Goal: Task Accomplishment & Management: Use online tool/utility

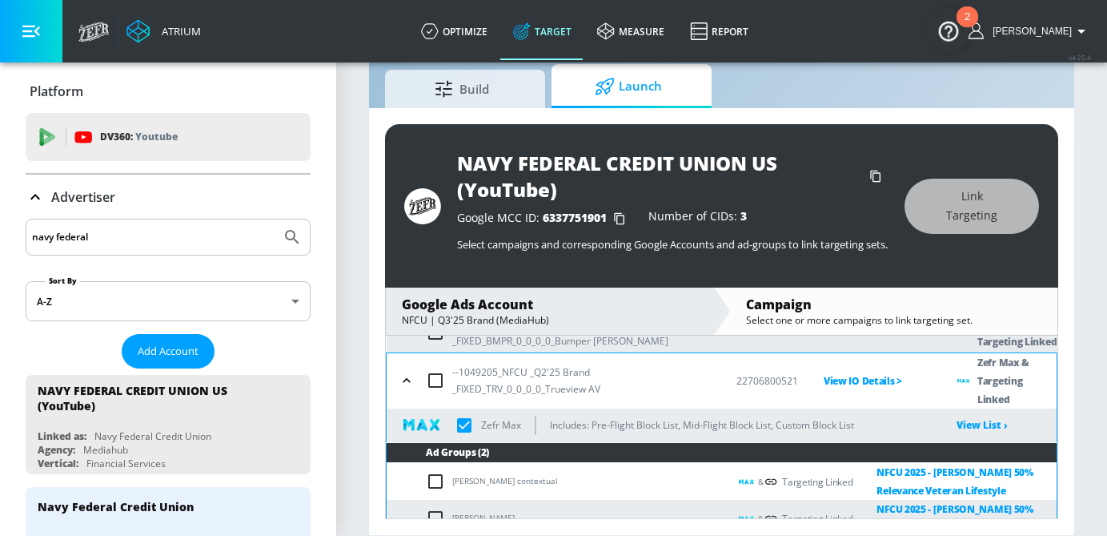
drag, startPoint x: 123, startPoint y: 240, endPoint x: -9, endPoint y: 238, distance: 132.1
click at [0, 238] on html "Atrium optimize Target measure Report optimize Target measure Report v 4.25.4 […" at bounding box center [553, 242] width 1107 height 585
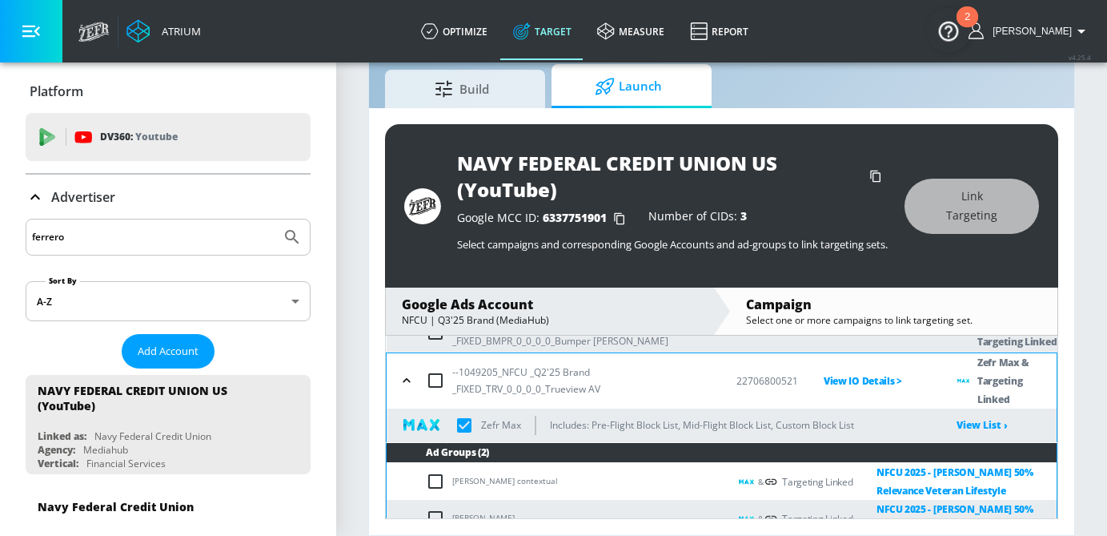
type input "ferrero"
click at [275, 219] on button "Submit Search" at bounding box center [292, 236] width 35 height 35
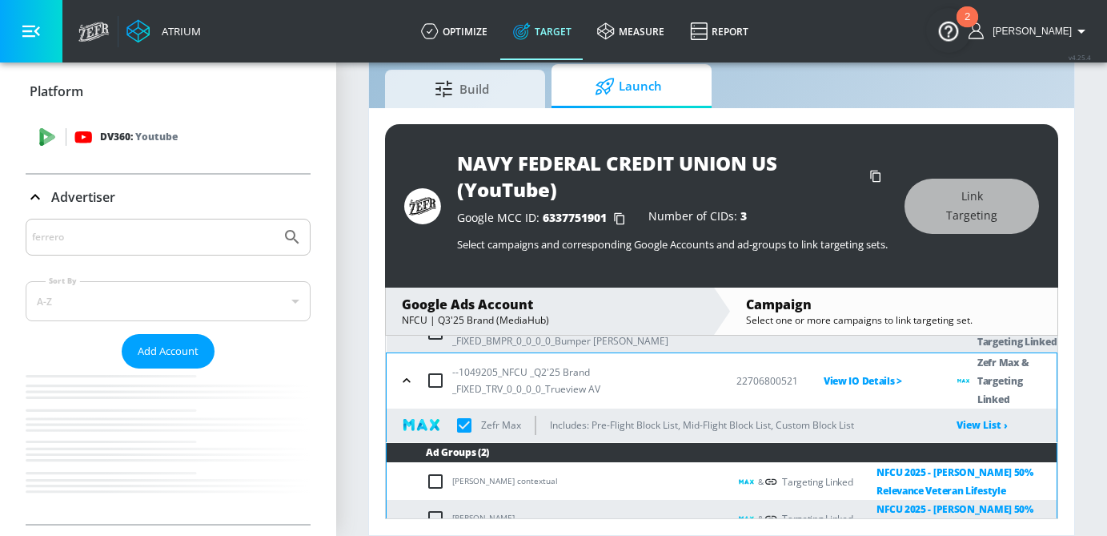
checkbox input "true"
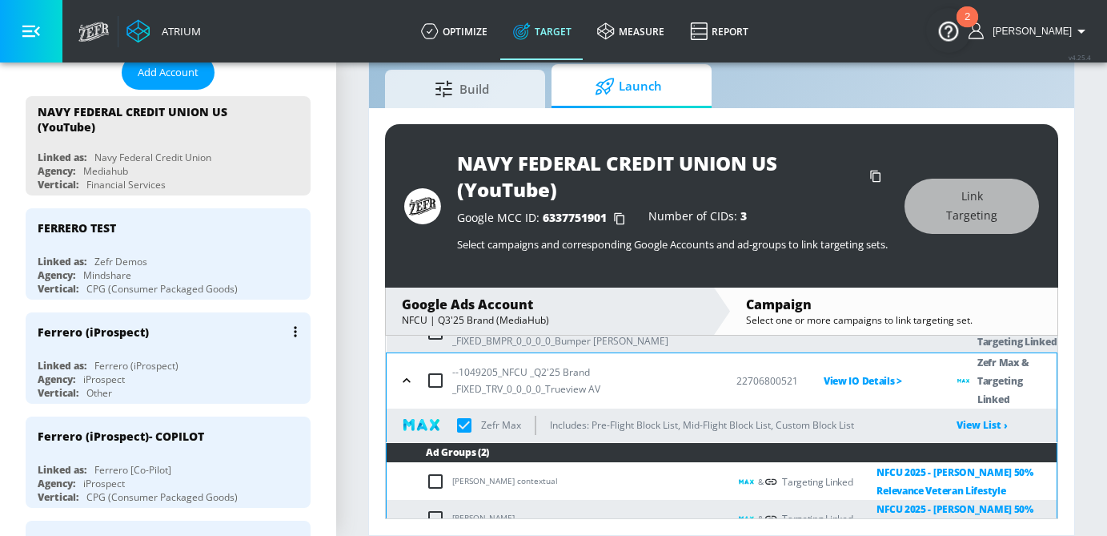
scroll to position [279, 0]
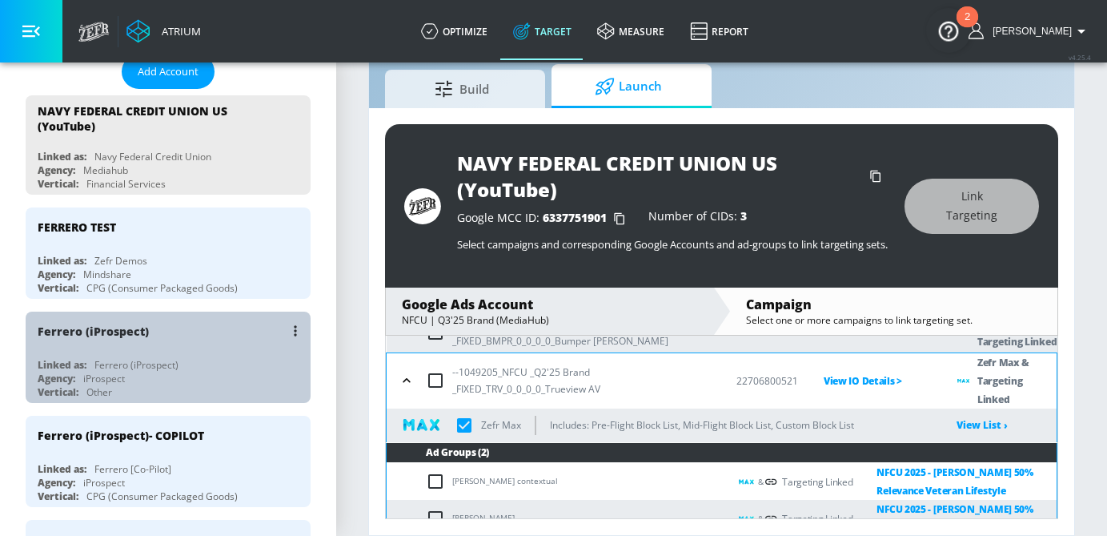
click at [170, 355] on div "Ferrero (iProspect) Linked as: Ferrero (iProspect) Agency: iProspect Vertical: …" at bounding box center [168, 356] width 285 height 91
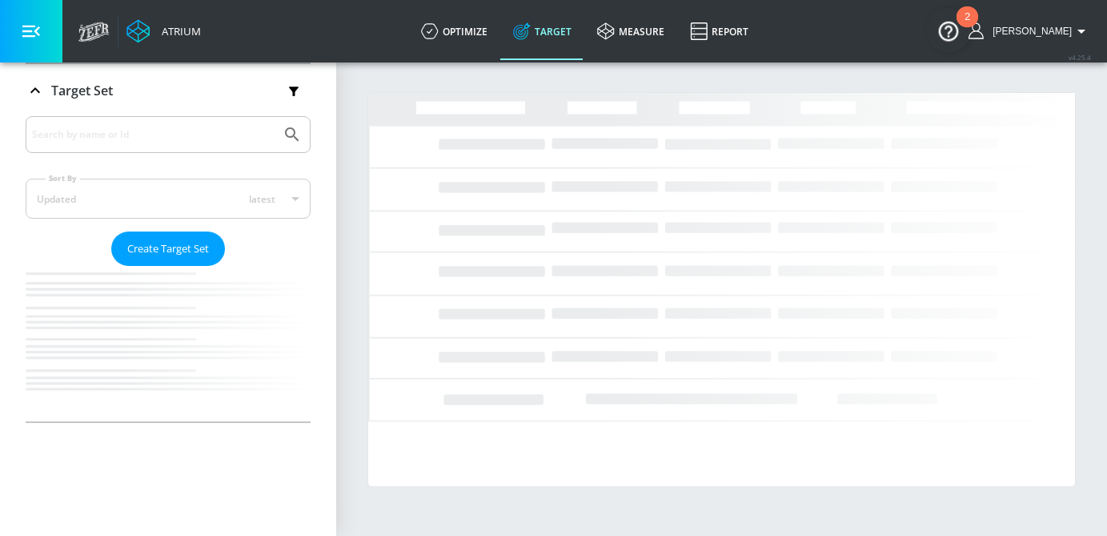
scroll to position [279, 0]
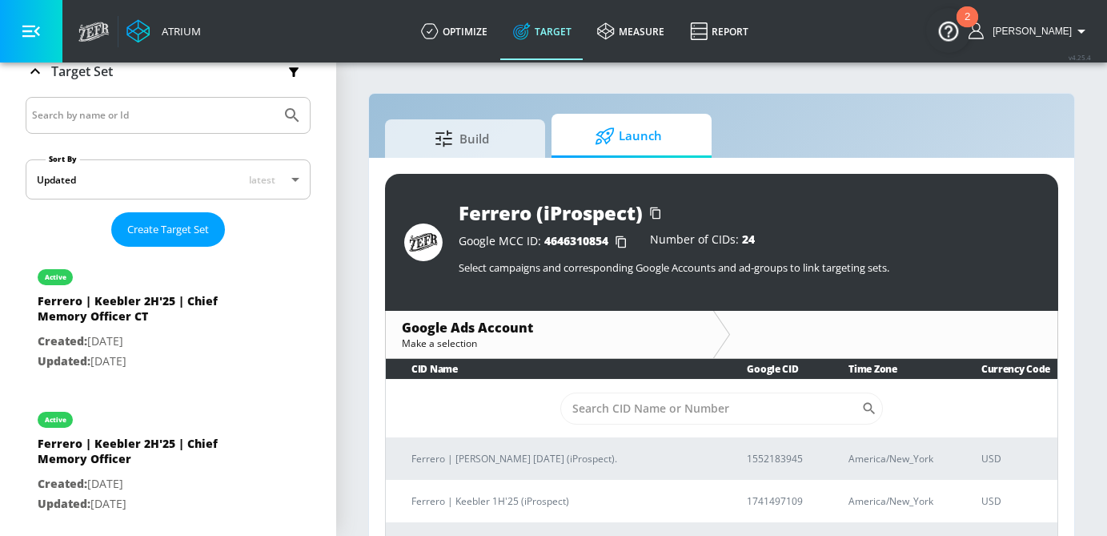
click at [636, 425] on td "​" at bounding box center [722, 408] width 672 height 58
click at [635, 409] on input "Sort By" at bounding box center [711, 408] width 302 height 32
paste input "[PHONE_NUMBER]"
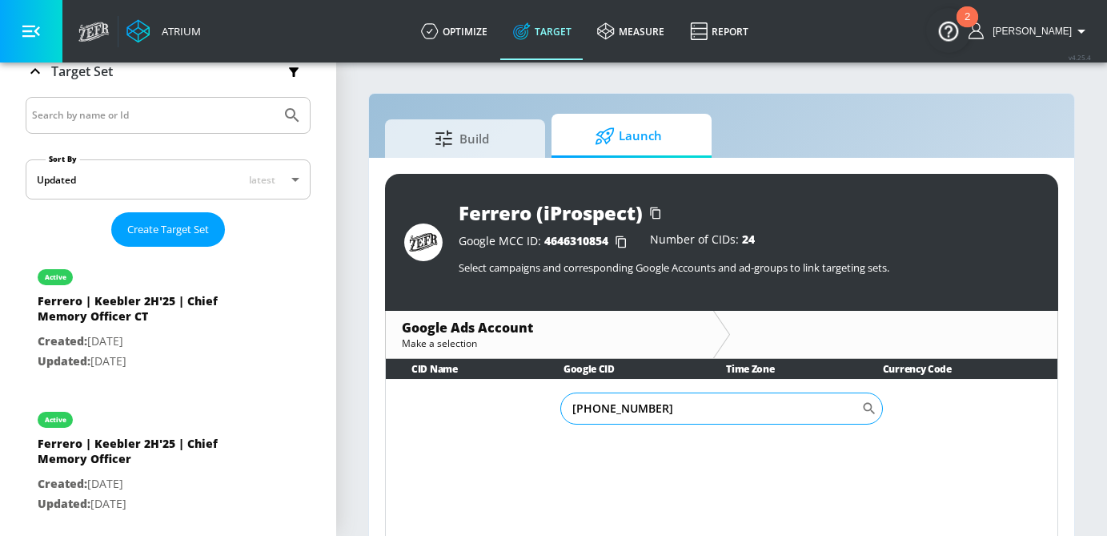
click at [620, 409] on input "[PHONE_NUMBER]" at bounding box center [711, 408] width 302 height 32
click at [593, 407] on input "887-9535694" at bounding box center [711, 408] width 302 height 32
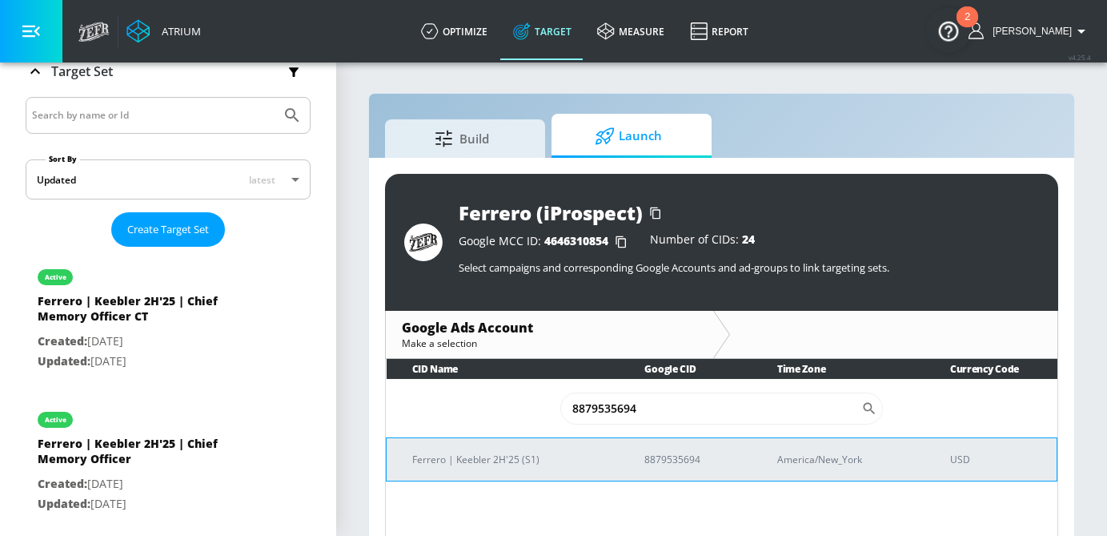
type input "8879535694"
click at [515, 461] on p "Ferrero | Keebler 2H'25 (S1)" at bounding box center [509, 459] width 194 height 17
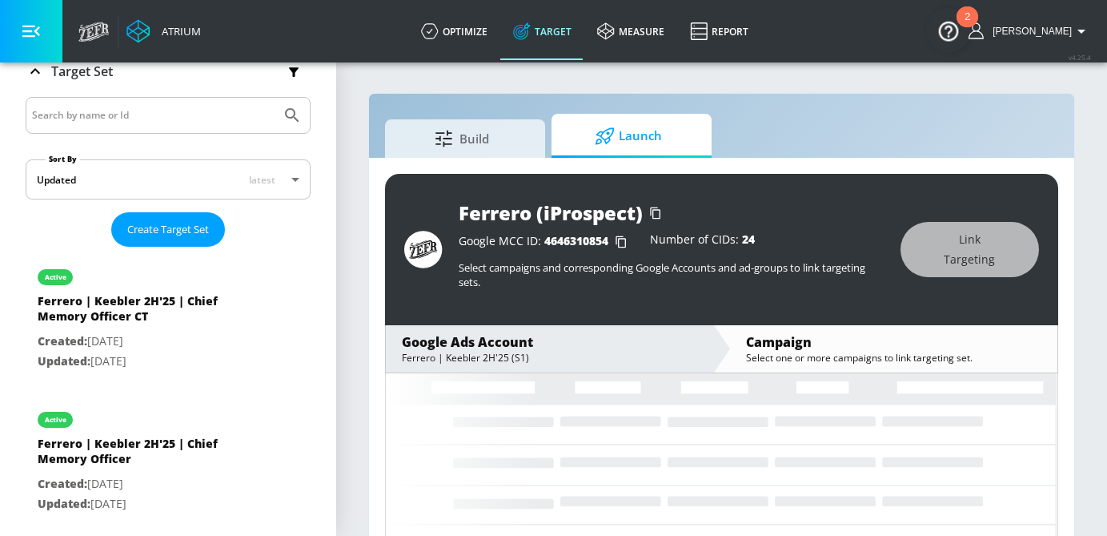
scroll to position [38, 0]
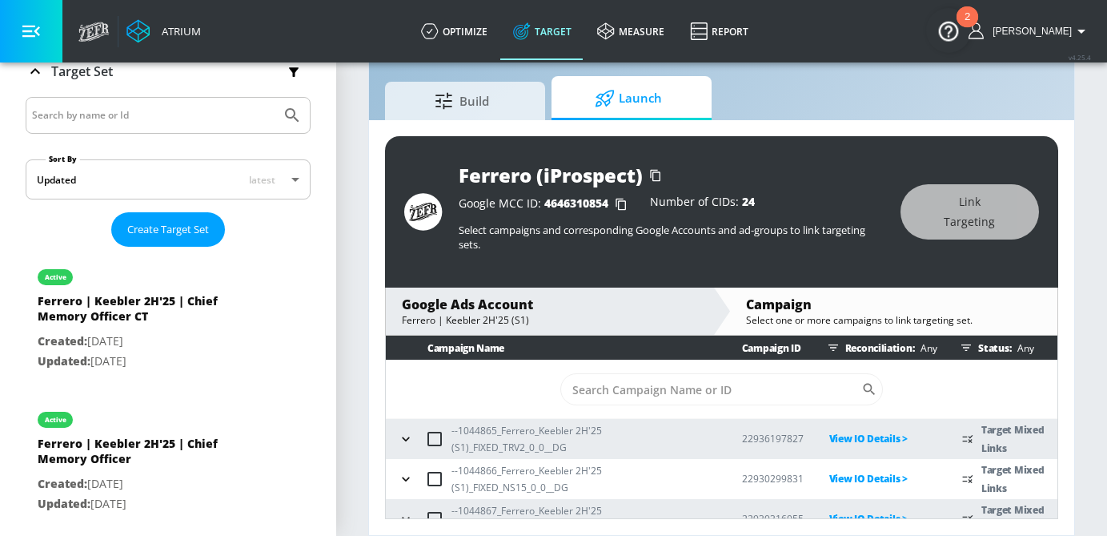
click at [403, 439] on icon "button" at bounding box center [405, 438] width 7 height 4
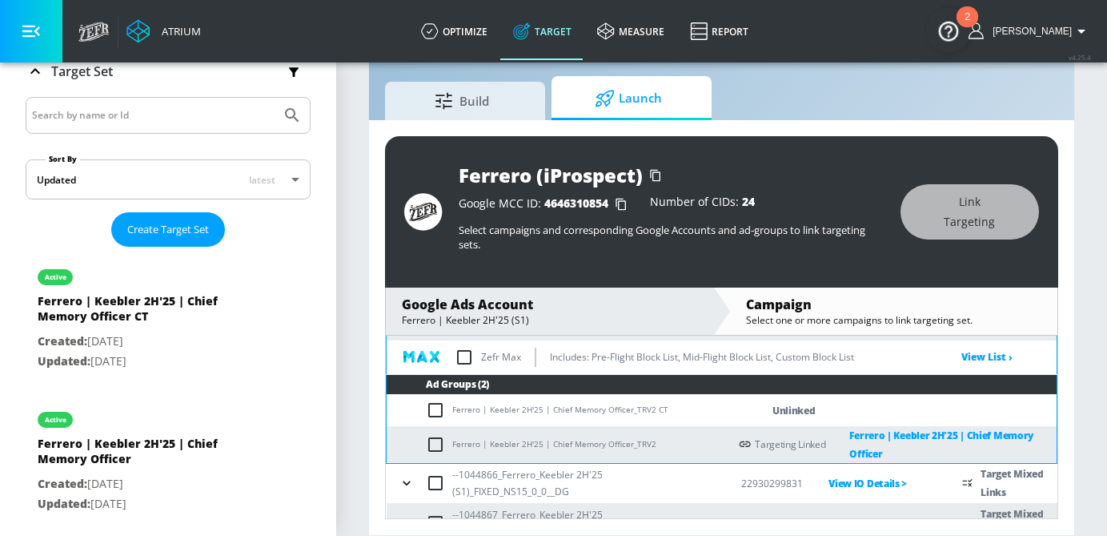
scroll to position [142, 0]
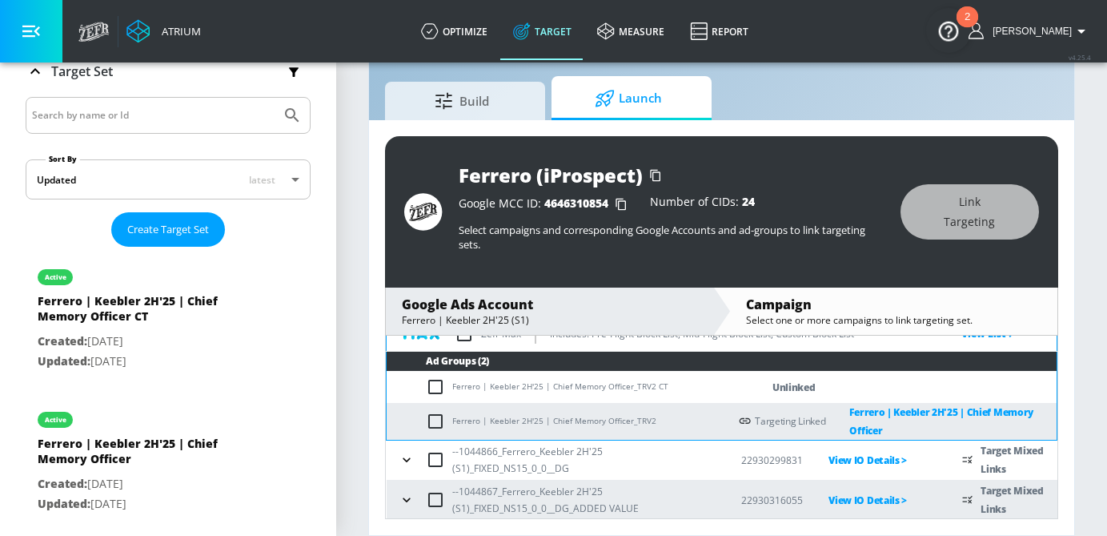
click at [424, 389] on td "Ferrero | Keebler 2H'25 | Chief Memory Officer_TRV2 CT" at bounding box center [558, 386] width 342 height 31
click at [435, 389] on input "checkbox" at bounding box center [439, 386] width 26 height 19
checkbox input "true"
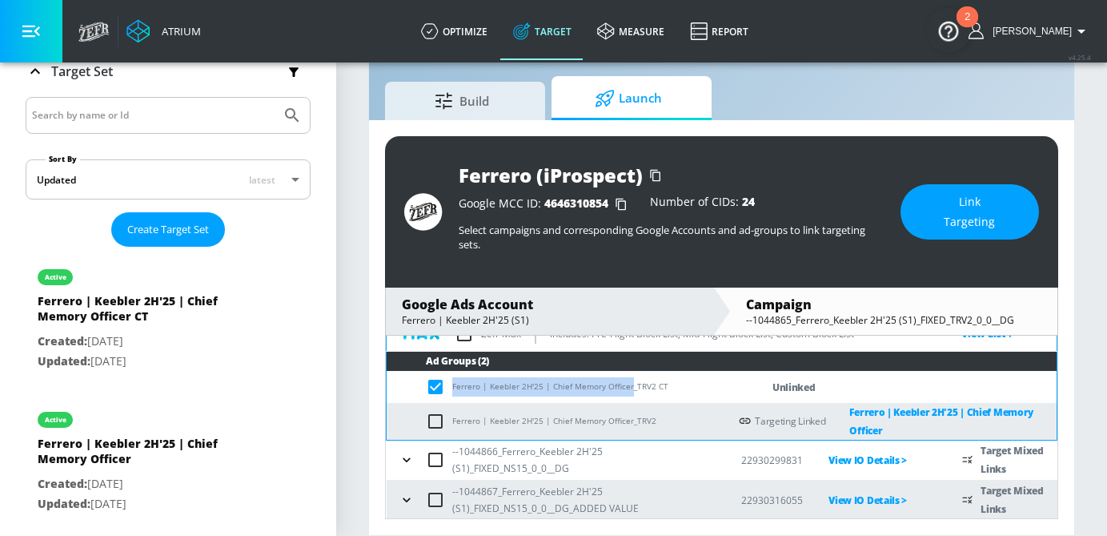
drag, startPoint x: 628, startPoint y: 387, endPoint x: 451, endPoint y: 387, distance: 177.7
click at [451, 387] on td "Ferrero | Keebler 2H'25 | Chief Memory Officer_TRV2 CT" at bounding box center [558, 386] width 342 height 31
copy td "Ferrero | Keebler 2H'25 | Chief Memory Officer"
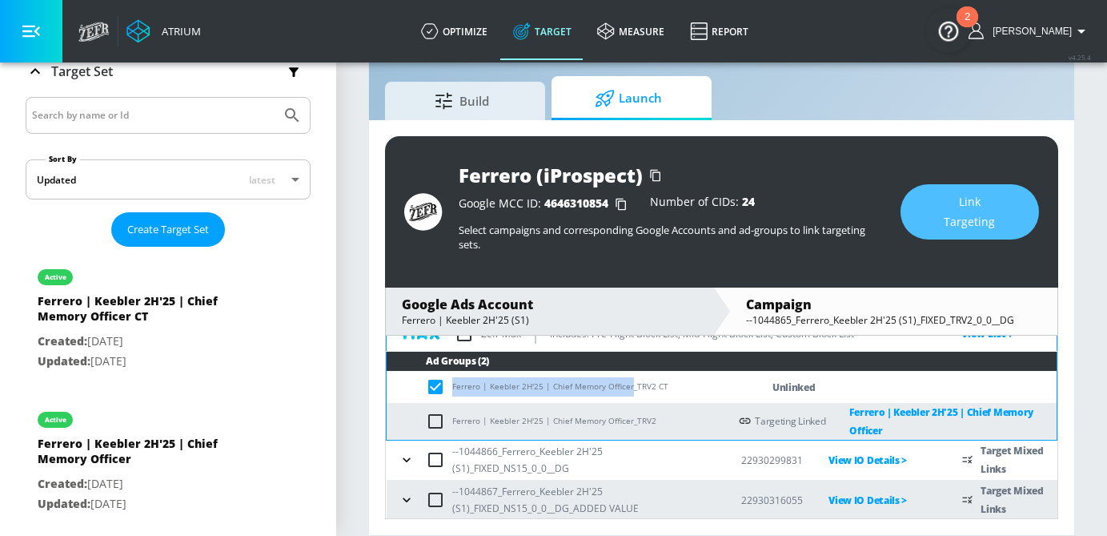
click at [965, 215] on span "Link Targeting" at bounding box center [970, 211] width 74 height 39
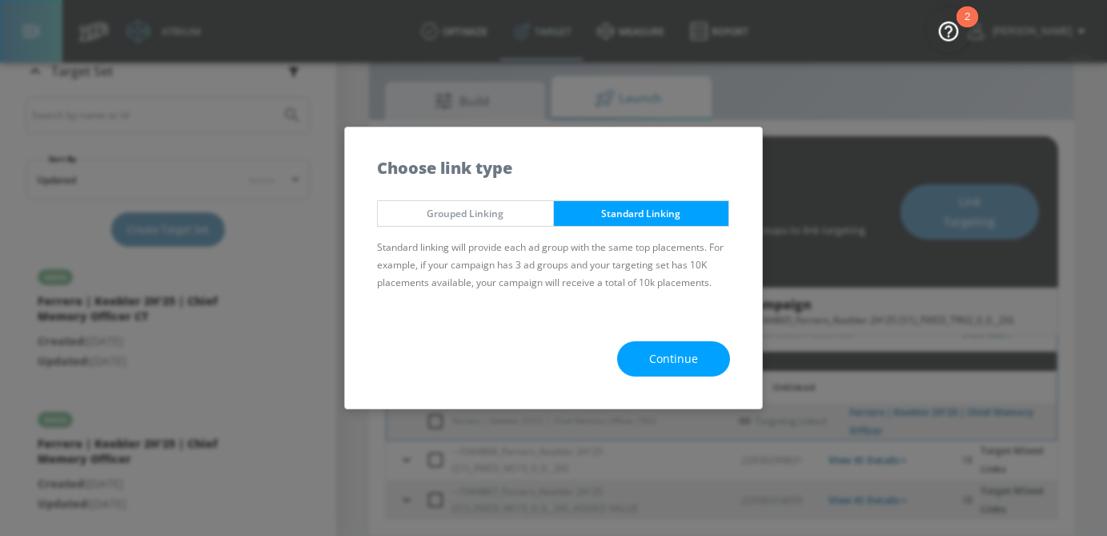
click at [687, 362] on span "Continue" at bounding box center [673, 359] width 49 height 20
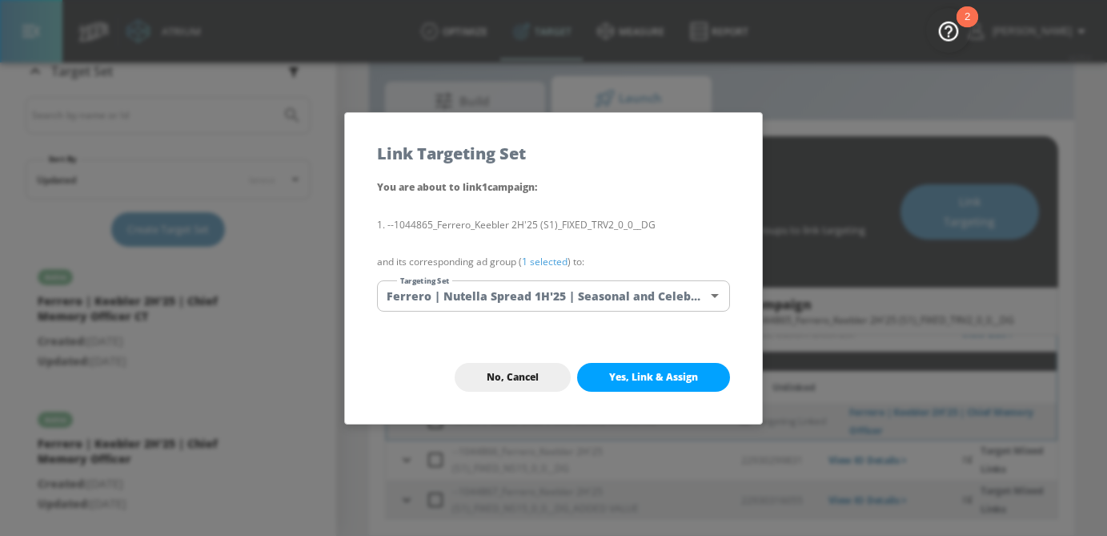
click at [550, 300] on body "Atrium optimize Target measure Report optimize Target measure Report v 4.25.4 […" at bounding box center [553, 248] width 1107 height 573
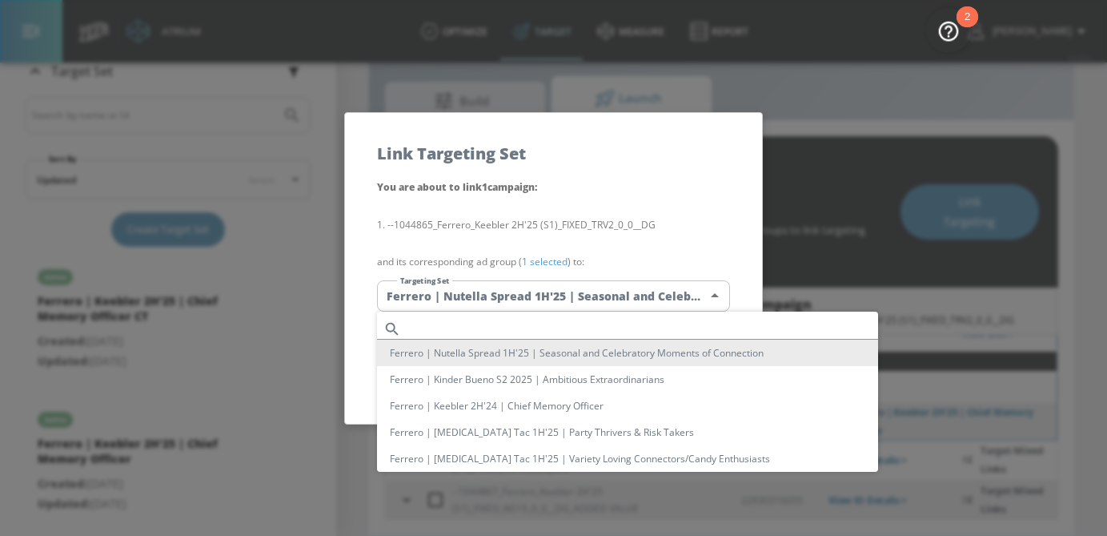
click at [453, 328] on input "text" at bounding box center [642, 329] width 471 height 22
paste input "Ferrero | Keebler 2H'25 | Chief Memory Officer"
type input "Ferrero | Keebler 2H'25 | Chief Memory Officer"
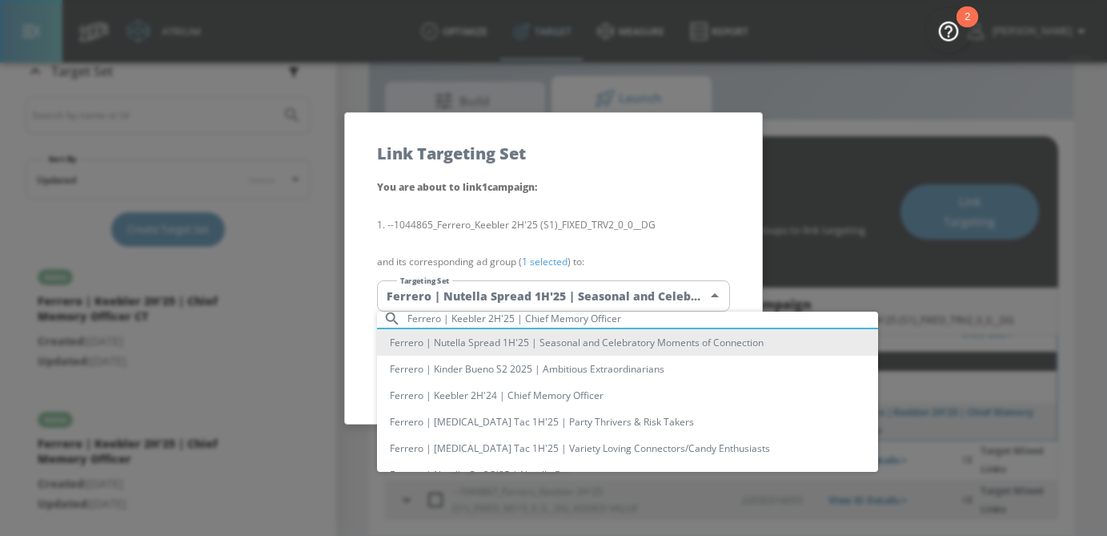
scroll to position [0, 0]
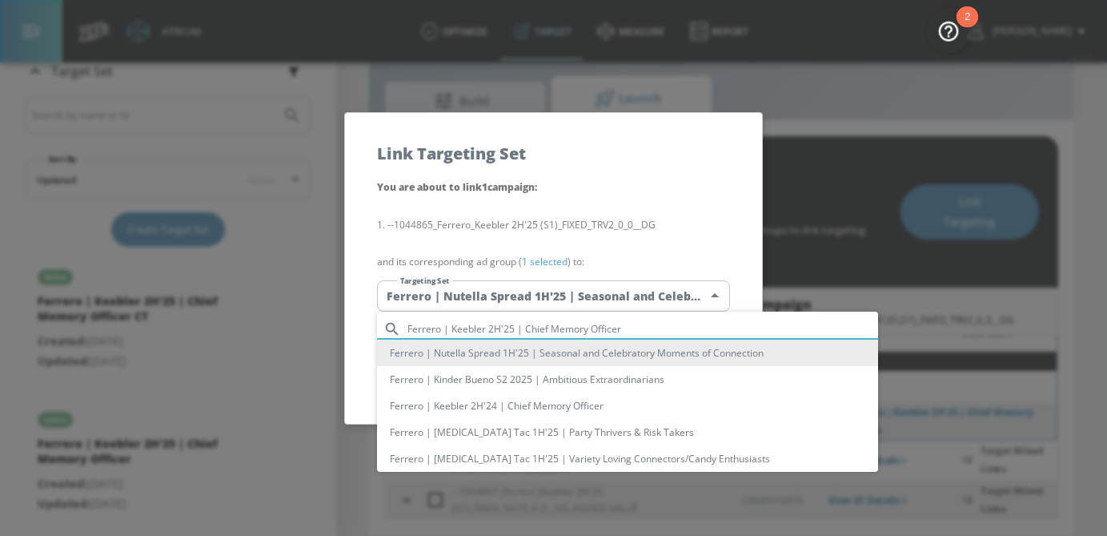
drag, startPoint x: 636, startPoint y: 329, endPoint x: 323, endPoint y: 326, distance: 313.0
click at [322, 327] on div "Ferrero | Keebler 2H'25 | Chief Memory Officer [PERSON_NAME] | Nutella Spread 1…" at bounding box center [553, 268] width 1107 height 536
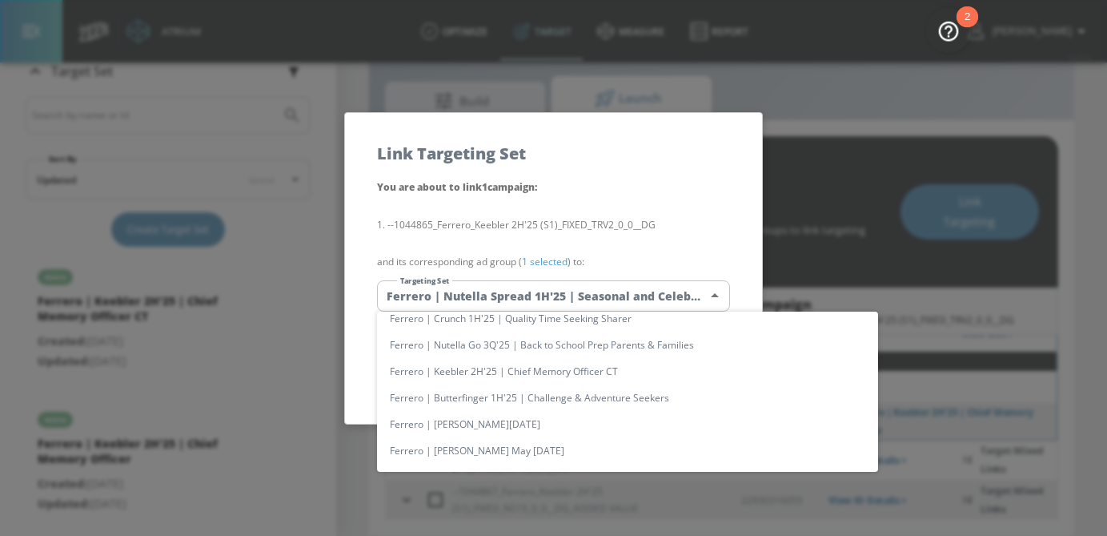
scroll to position [220, 0]
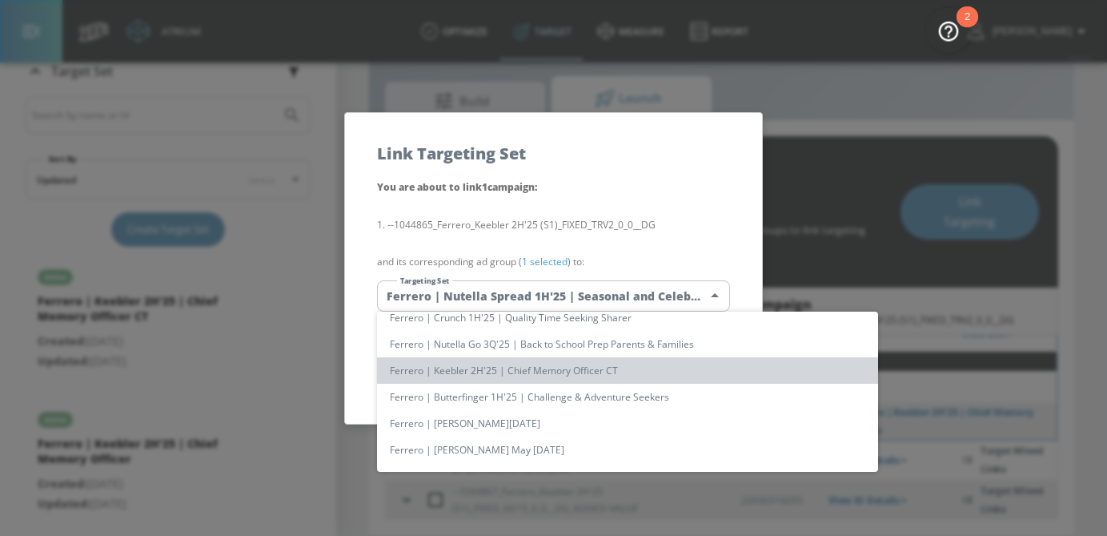
click at [632, 375] on li "Ferrero | Keebler 2H'25 | Chief Memory Officer CT" at bounding box center [627, 370] width 501 height 26
type input "aa8c3458-35bf-4c13-974e-c6a7faf666db"
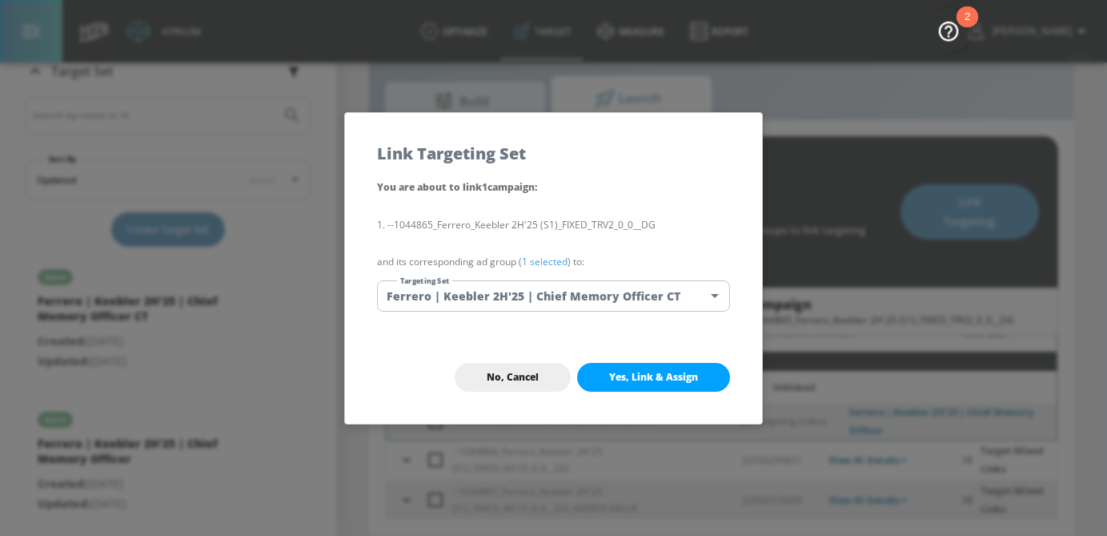
click at [545, 259] on link "1 selected" at bounding box center [545, 262] width 46 height 14
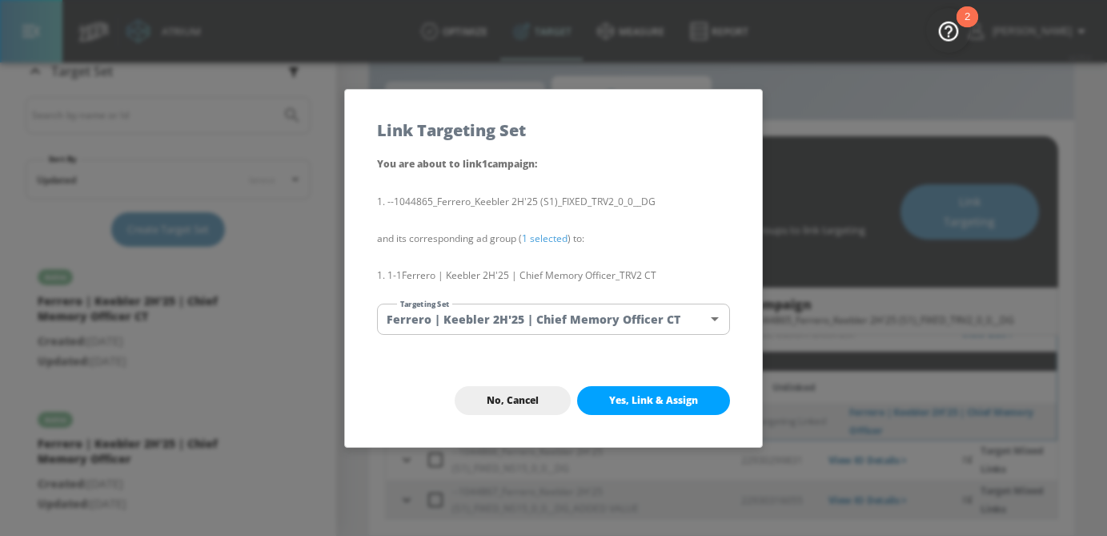
click at [636, 409] on button "Yes, Link & Assign" at bounding box center [653, 400] width 153 height 29
checkbox input "false"
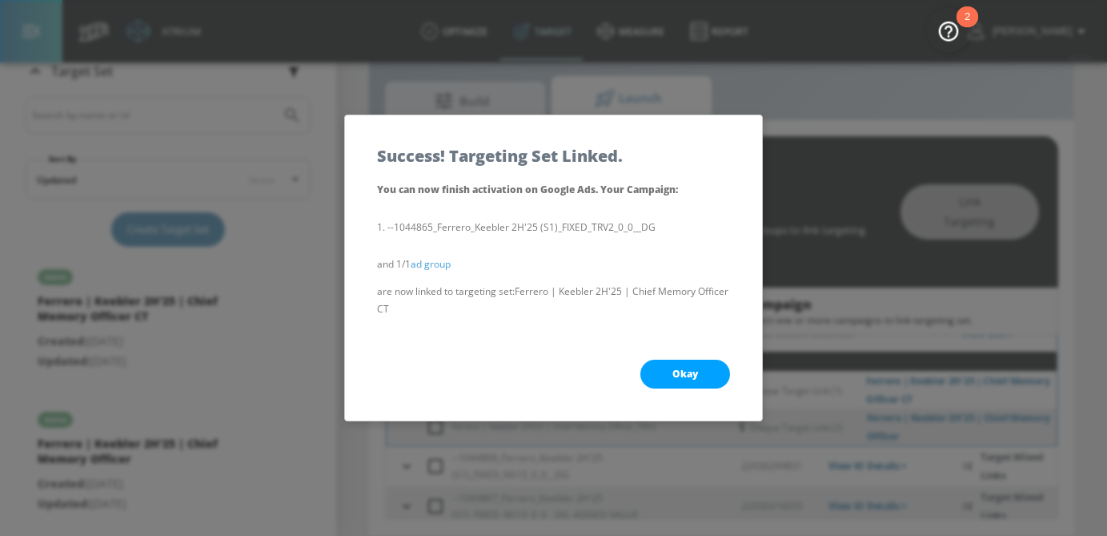
click at [710, 379] on button "Okay" at bounding box center [685, 373] width 90 height 29
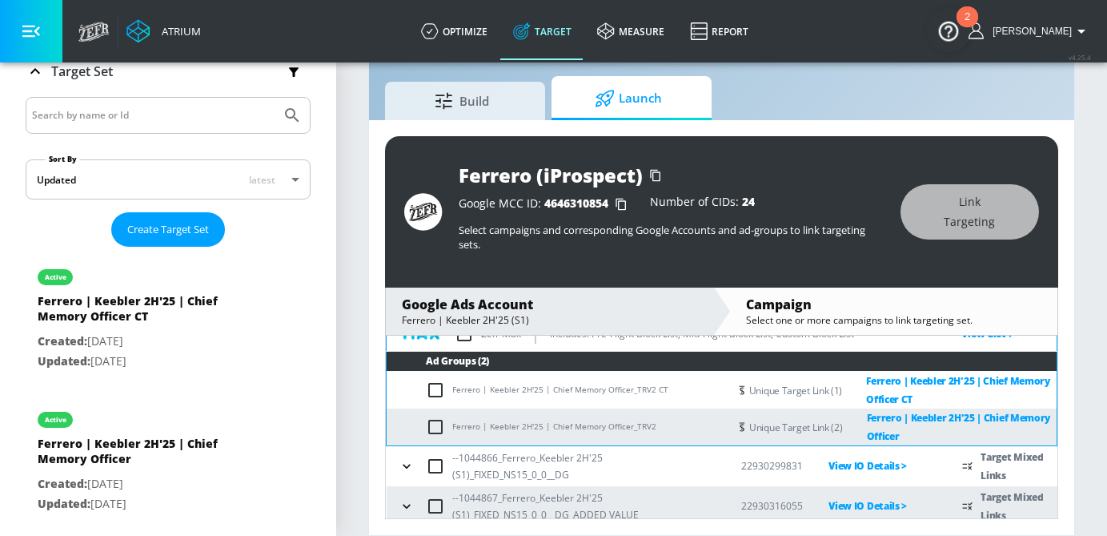
click at [407, 468] on icon "button" at bounding box center [407, 466] width 16 height 16
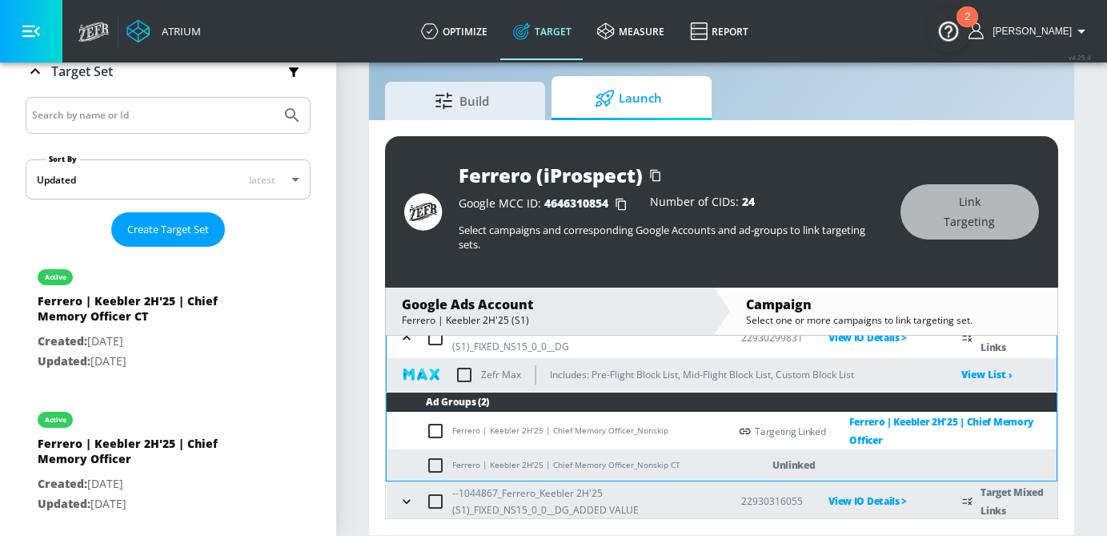
scroll to position [271, 0]
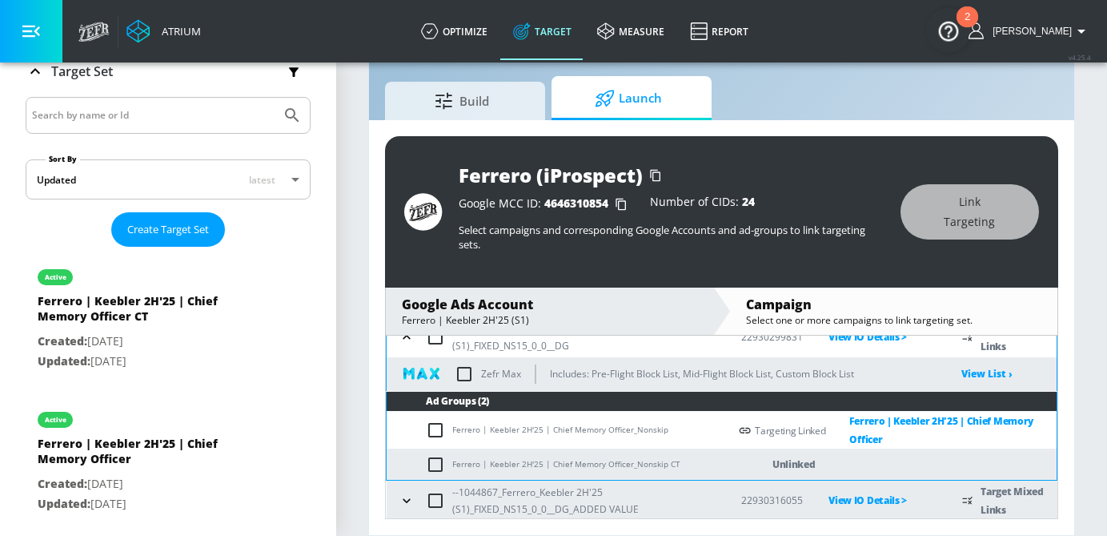
click at [433, 467] on input "checkbox" at bounding box center [439, 464] width 26 height 19
checkbox input "true"
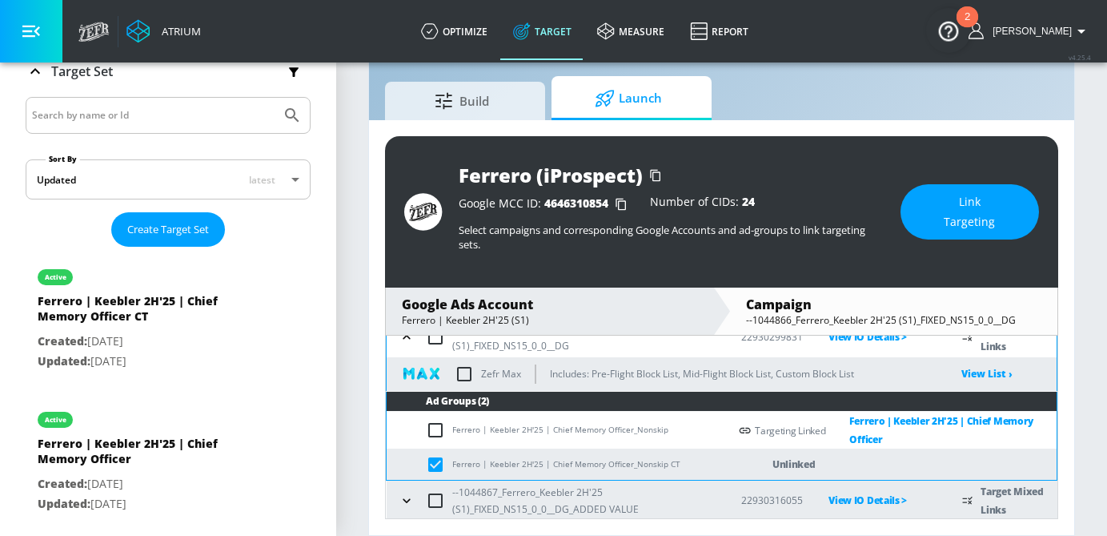
click at [989, 205] on span "Link Targeting" at bounding box center [970, 211] width 74 height 39
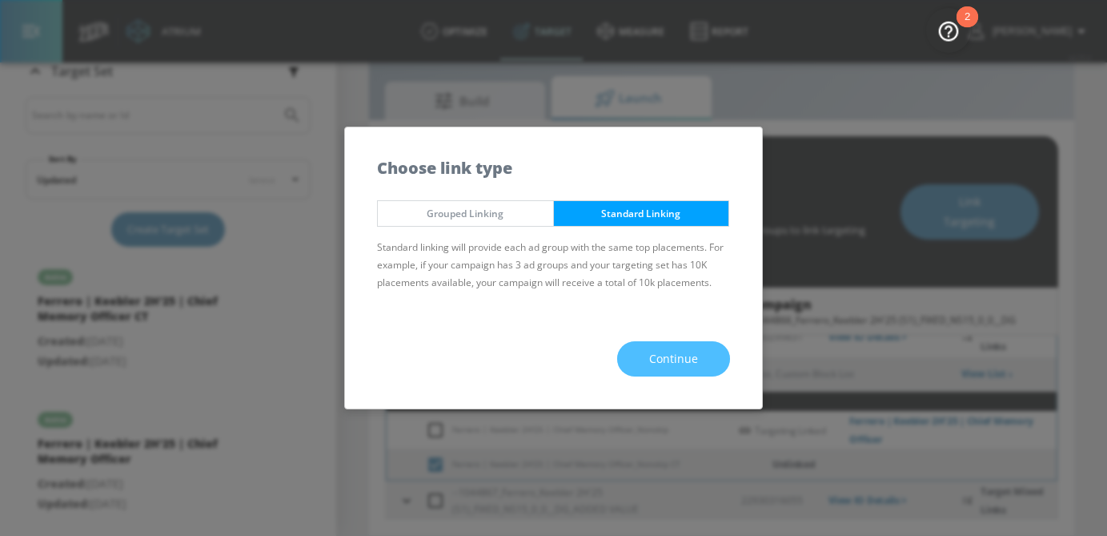
click at [709, 359] on button "Continue" at bounding box center [673, 359] width 113 height 36
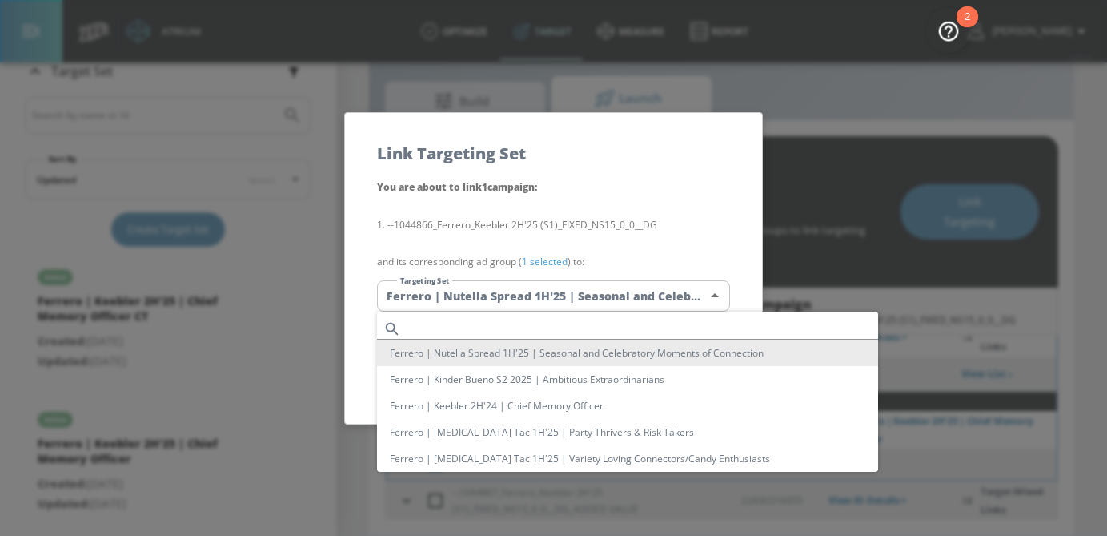
click at [553, 293] on body "Atrium optimize Target measure Report optimize Target measure Report v 4.25.4 […" at bounding box center [553, 248] width 1107 height 573
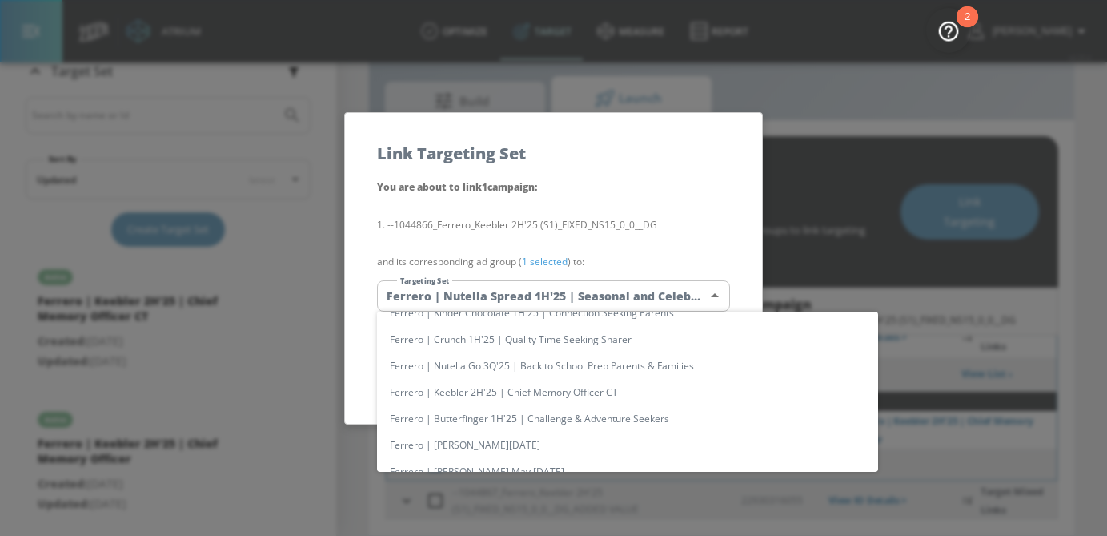
click at [552, 397] on li "Ferrero | Keebler 2H'25 | Chief Memory Officer CT" at bounding box center [627, 392] width 501 height 26
type input "aa8c3458-35bf-4c13-974e-c6a7faf666db"
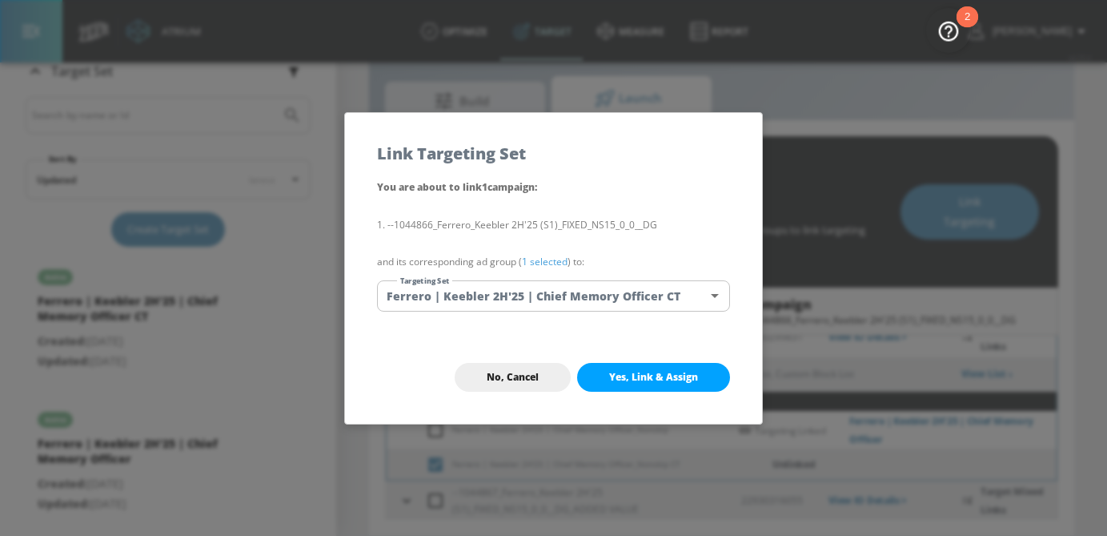
click at [536, 265] on link "1 selected" at bounding box center [545, 262] width 46 height 14
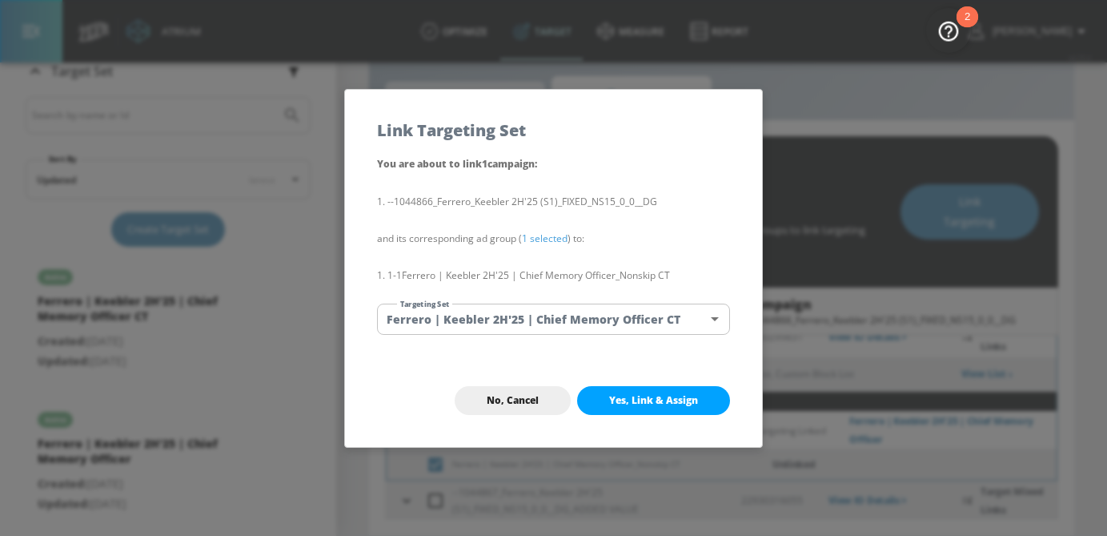
click at [636, 401] on span "Yes, Link & Assign" at bounding box center [653, 400] width 89 height 13
checkbox input "false"
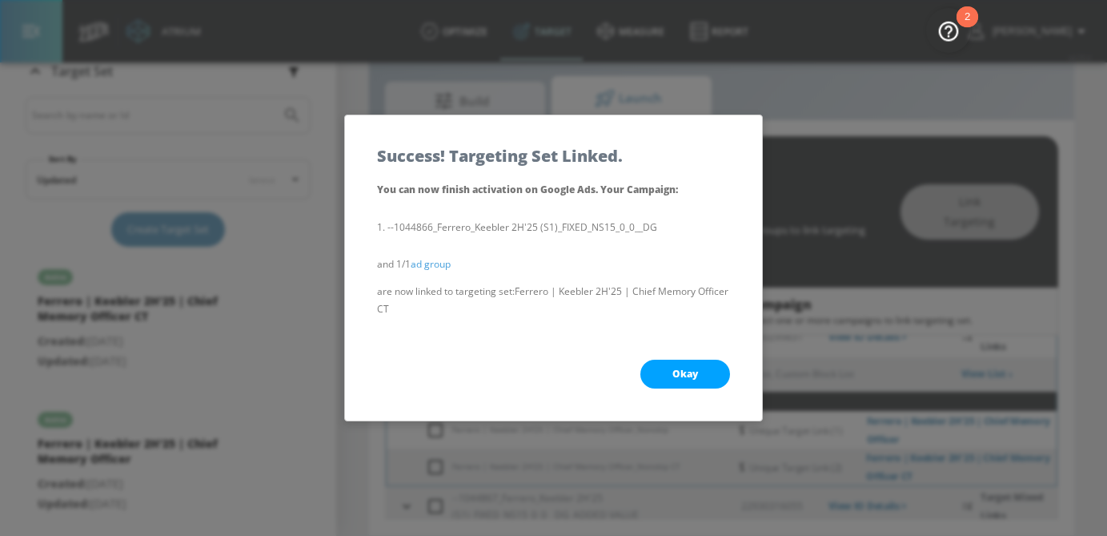
click at [688, 376] on span "Okay" at bounding box center [685, 373] width 26 height 13
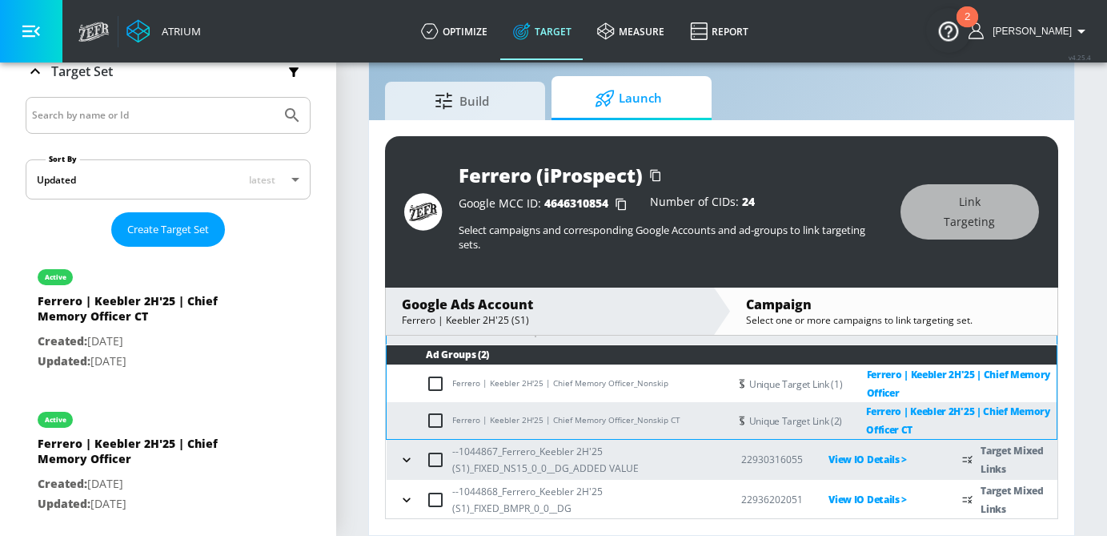
click at [406, 465] on icon "button" at bounding box center [407, 459] width 16 height 16
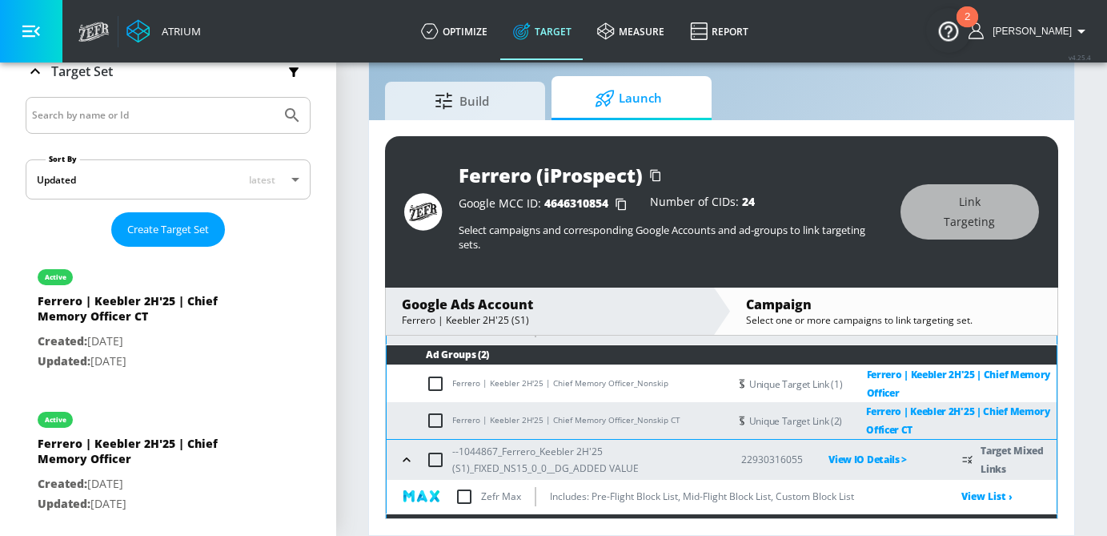
scroll to position [415, 0]
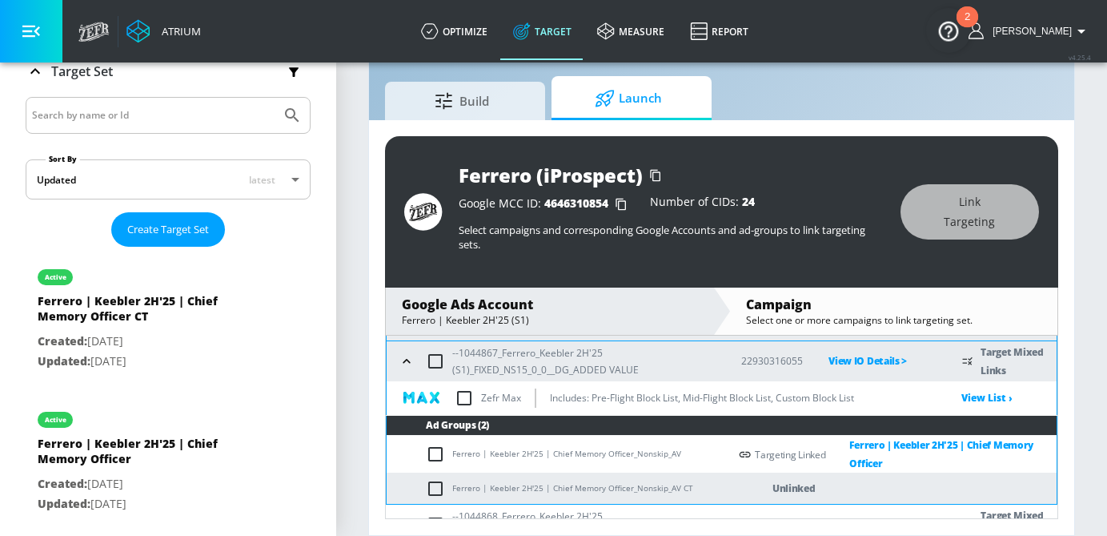
click at [438, 487] on input "checkbox" at bounding box center [439, 488] width 26 height 19
checkbox input "true"
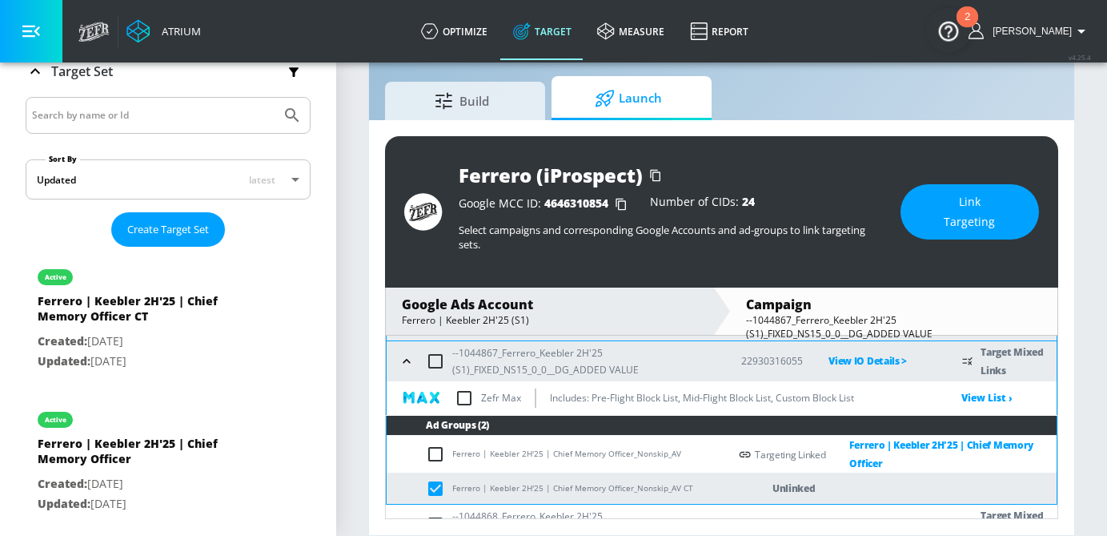
click at [947, 238] on button "Link Targeting" at bounding box center [970, 211] width 138 height 55
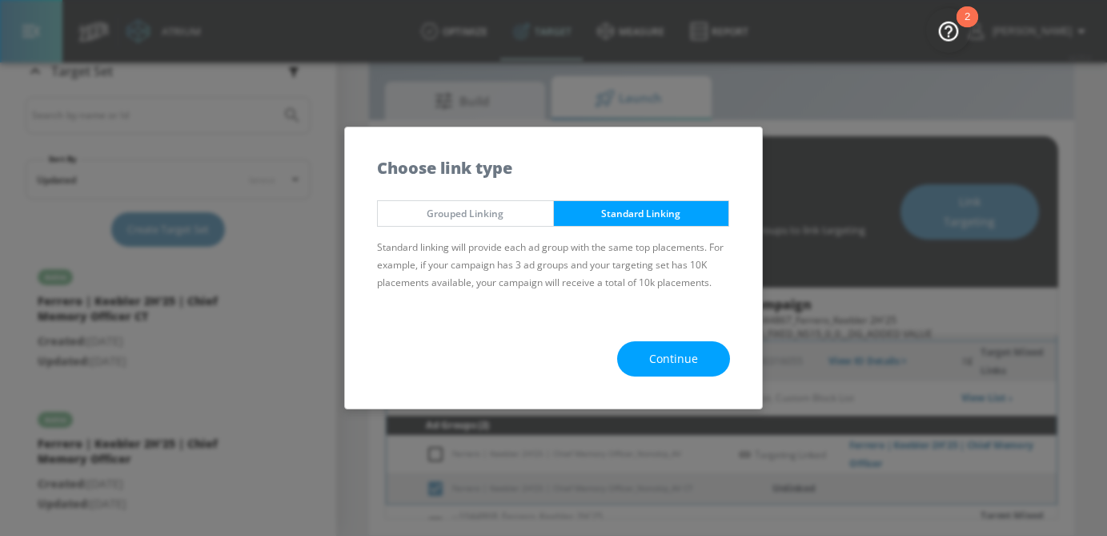
click at [629, 358] on button "Continue" at bounding box center [673, 359] width 113 height 36
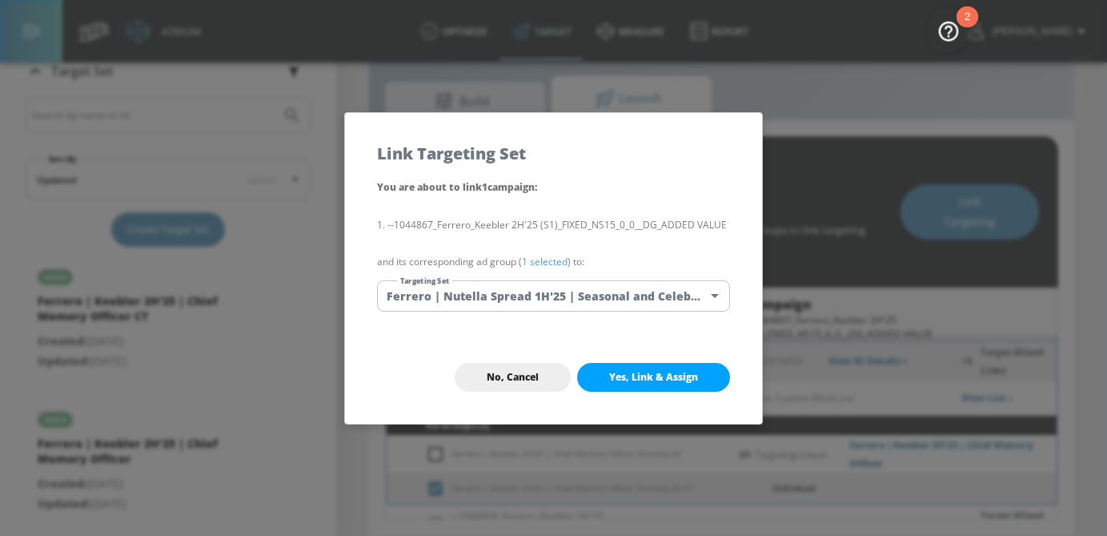
click at [585, 307] on body "Atrium optimize Target measure Report optimize Target measure Report v 4.25.4 […" at bounding box center [553, 248] width 1107 height 573
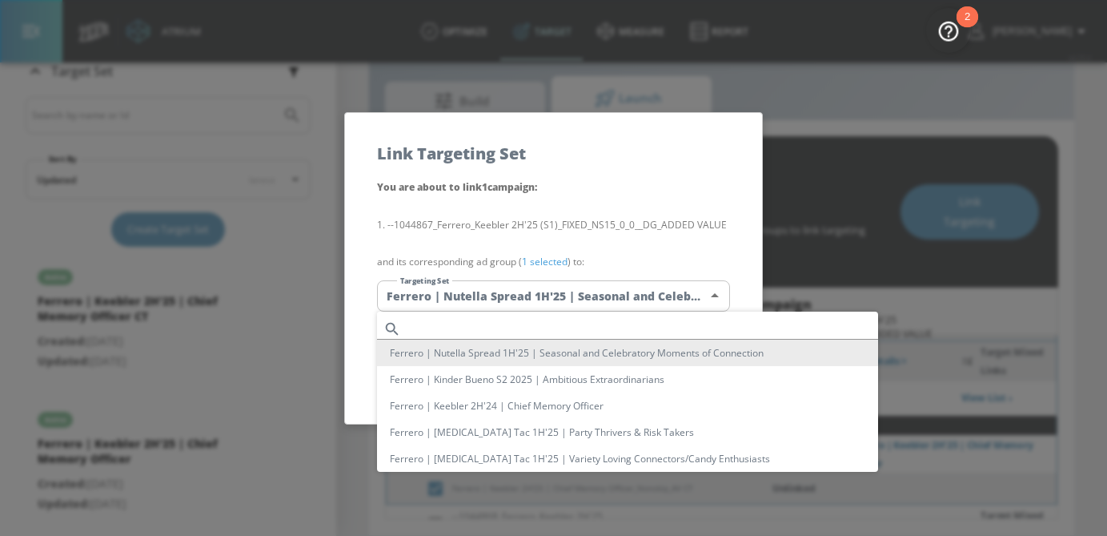
scroll to position [199, 0]
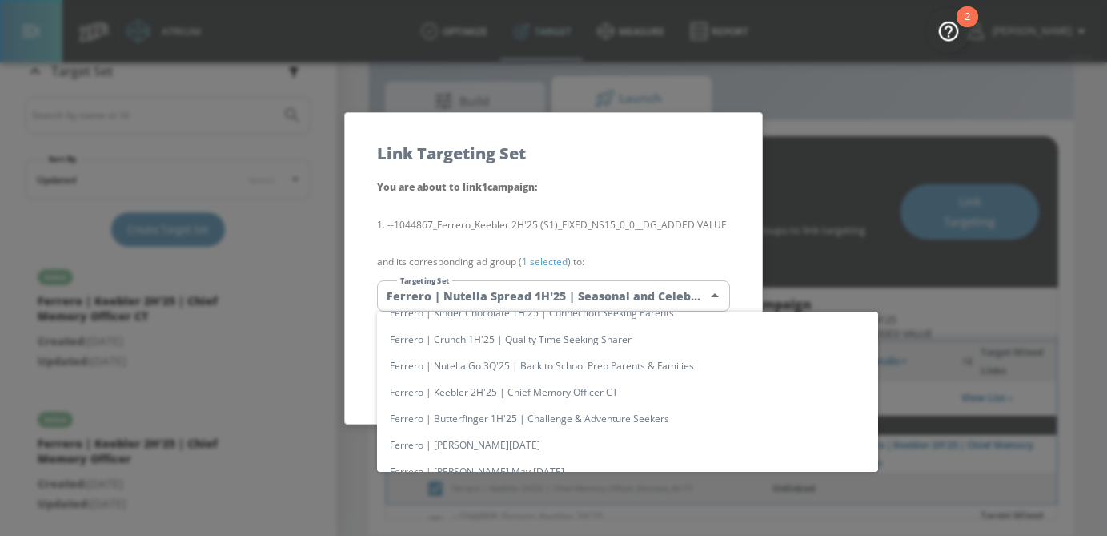
click at [572, 393] on li "Ferrero | Keebler 2H'25 | Chief Memory Officer CT" at bounding box center [627, 392] width 501 height 26
type input "aa8c3458-35bf-4c13-974e-c6a7faf666db"
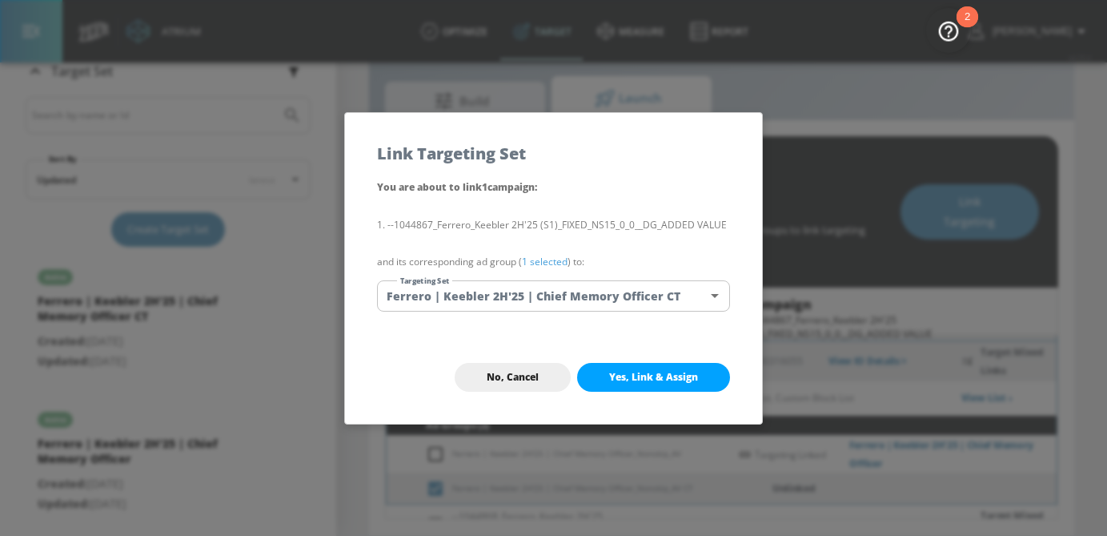
click at [549, 260] on link "1 selected" at bounding box center [545, 262] width 46 height 14
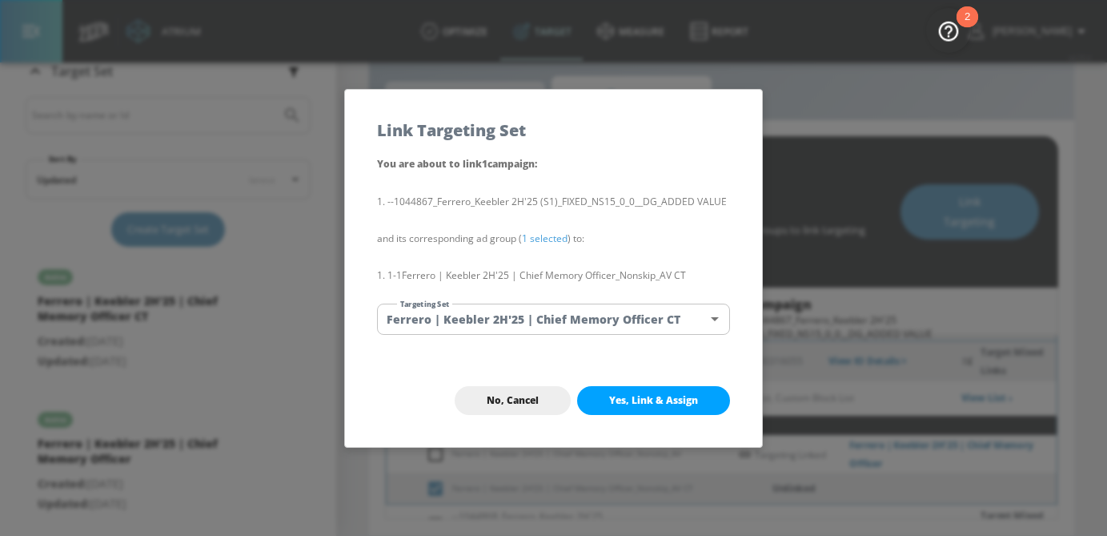
click at [633, 395] on span "Yes, Link & Assign" at bounding box center [653, 400] width 89 height 13
checkbox input "false"
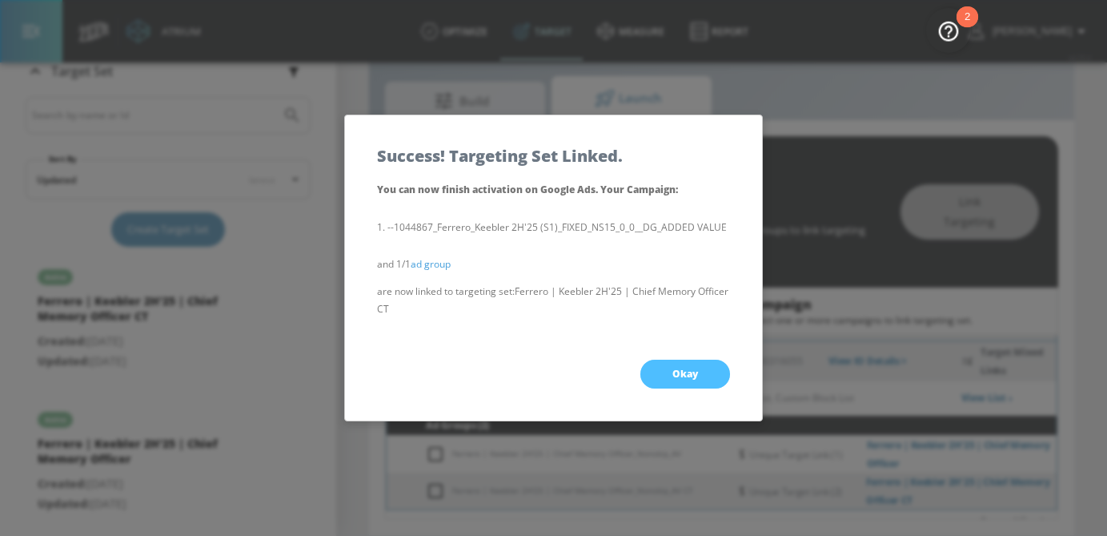
click at [668, 377] on button "Okay" at bounding box center [685, 373] width 90 height 29
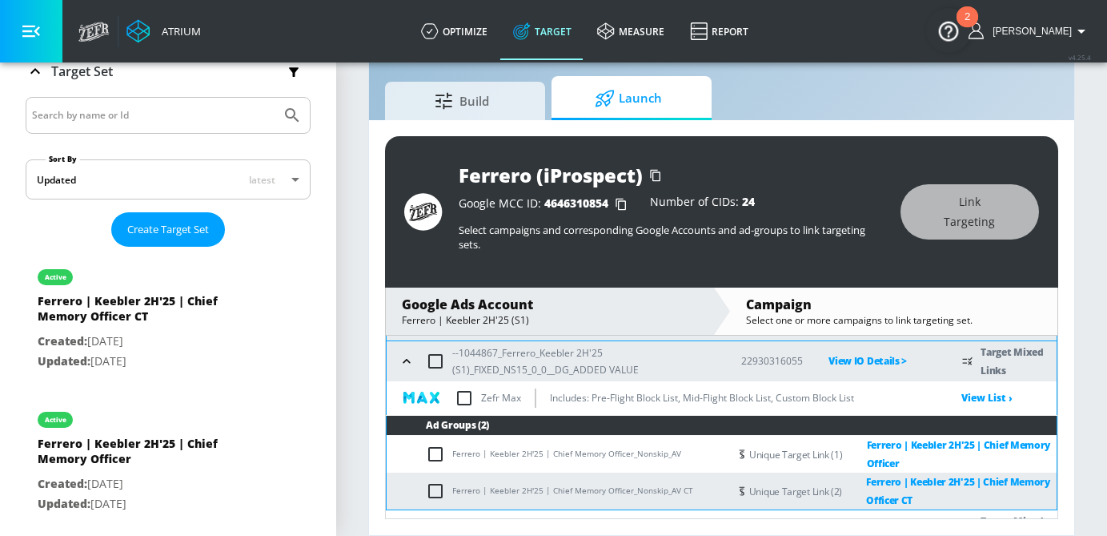
scroll to position [447, 0]
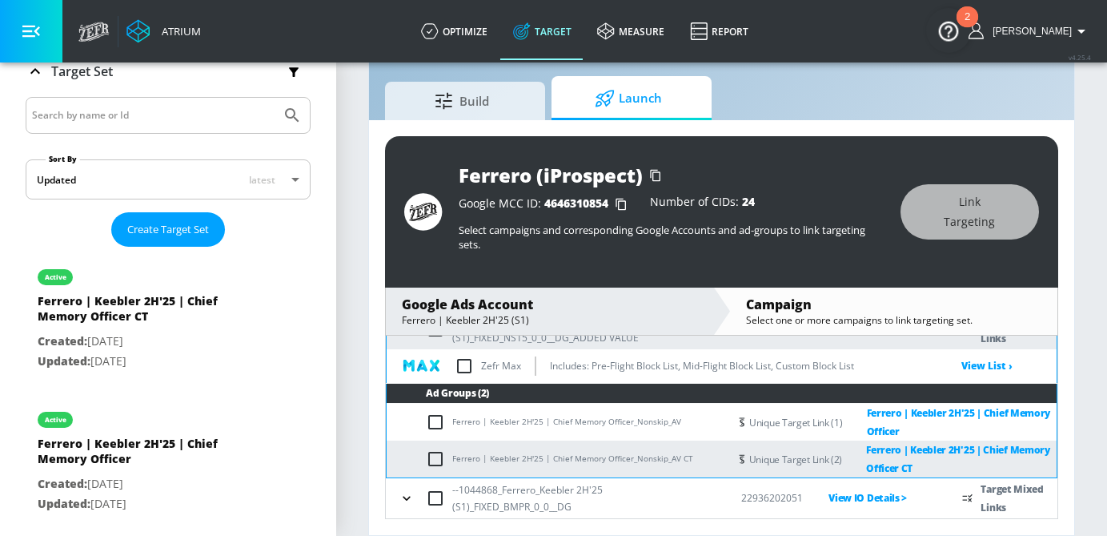
click at [410, 493] on icon "button" at bounding box center [407, 498] width 16 height 16
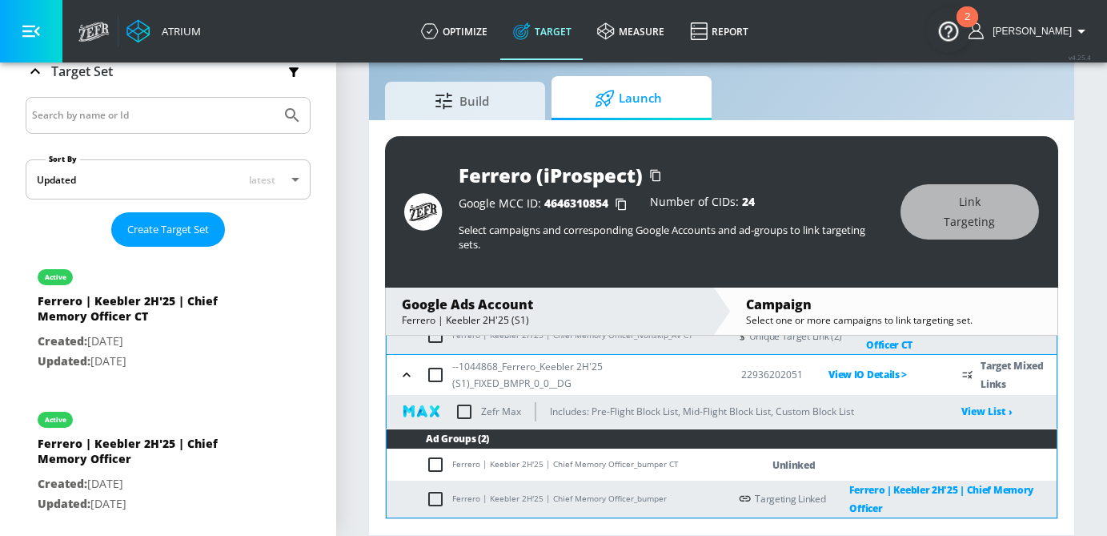
click at [437, 465] on input "checkbox" at bounding box center [439, 464] width 26 height 19
checkbox input "true"
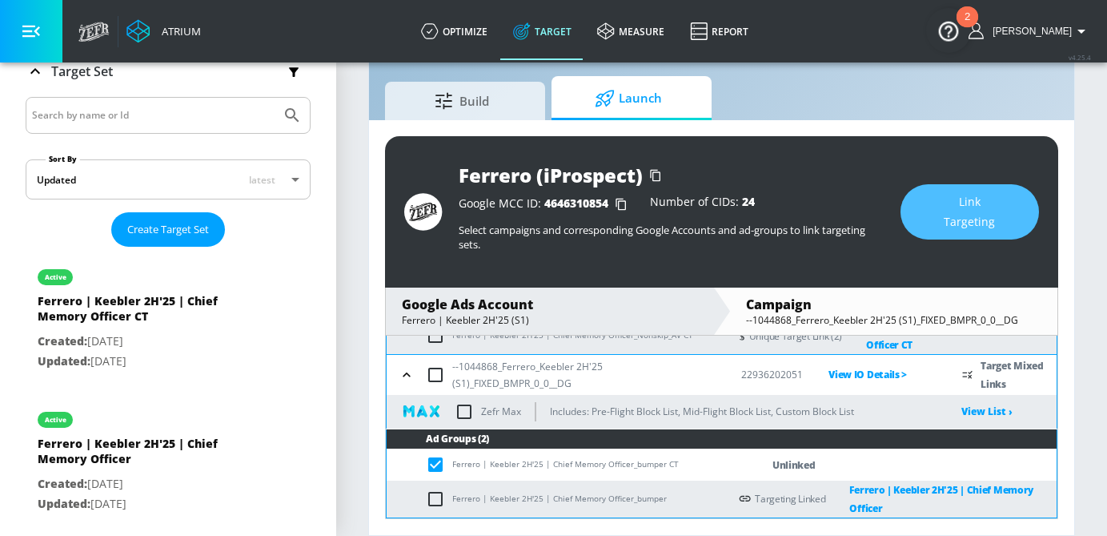
click at [991, 207] on span "Link Targeting" at bounding box center [970, 211] width 74 height 39
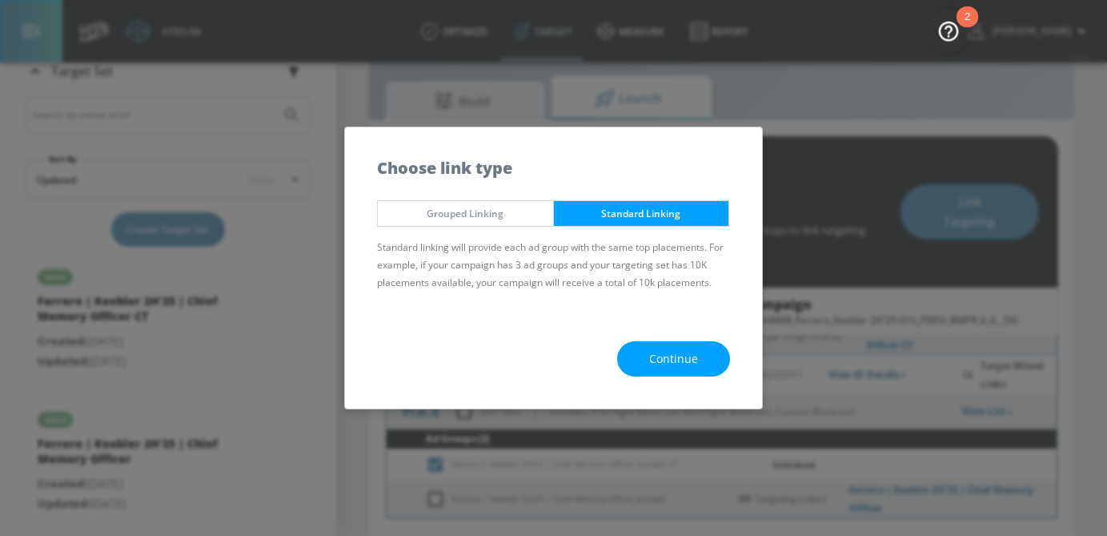
click at [671, 352] on span "Continue" at bounding box center [673, 359] width 49 height 20
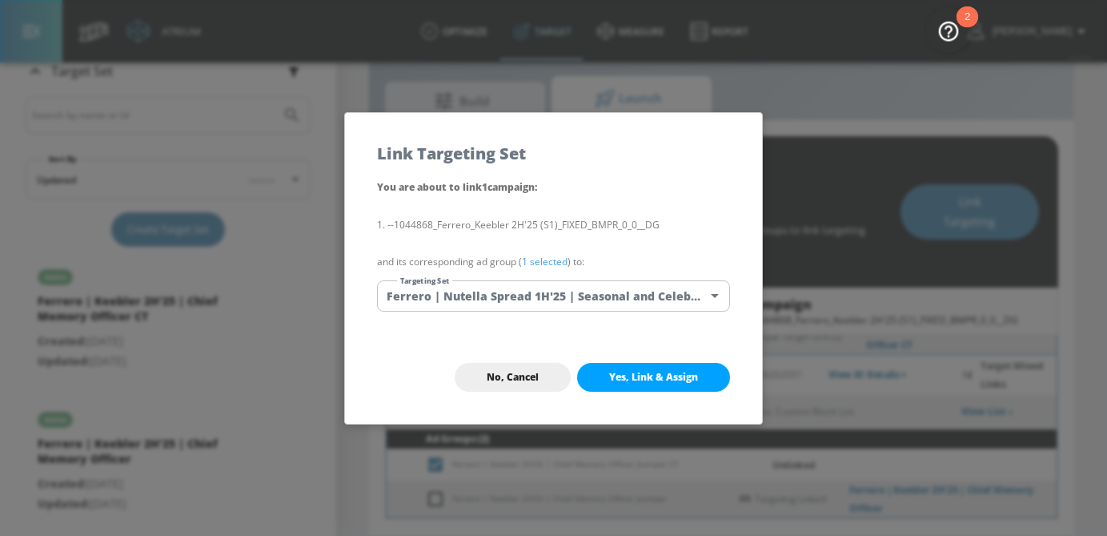
click at [649, 292] on body "Atrium optimize Target measure Report optimize Target measure Report v 4.25.4 […" at bounding box center [553, 248] width 1107 height 573
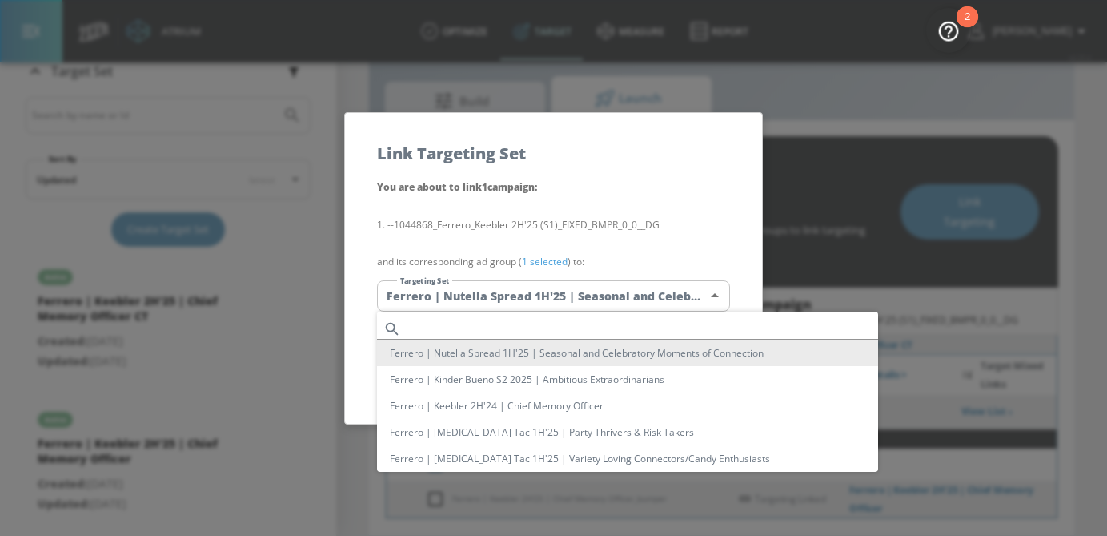
scroll to position [199, 0]
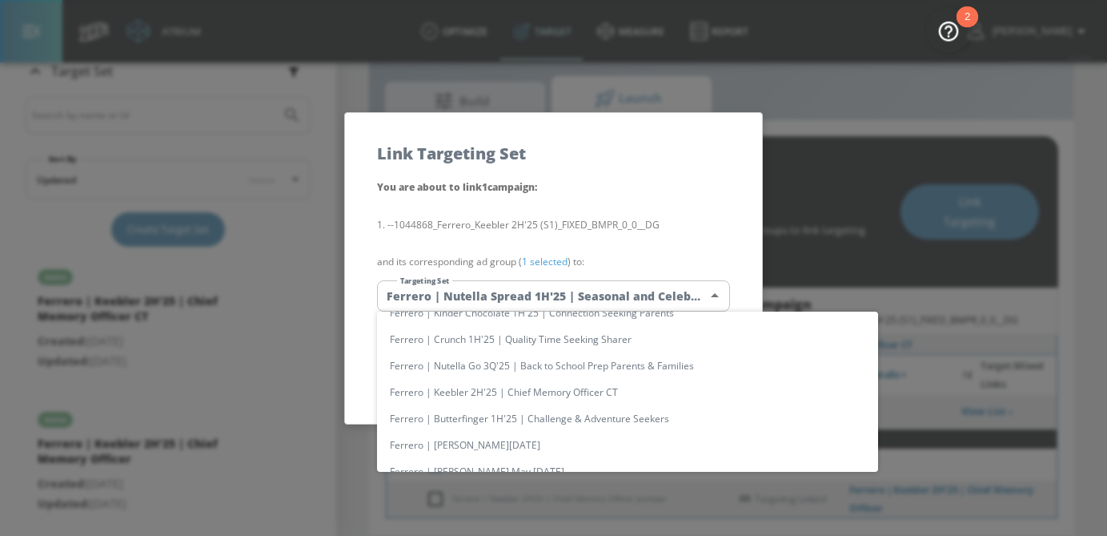
click at [608, 396] on li "Ferrero | Keebler 2H'25 | Chief Memory Officer CT" at bounding box center [627, 392] width 501 height 26
type input "aa8c3458-35bf-4c13-974e-c6a7faf666db"
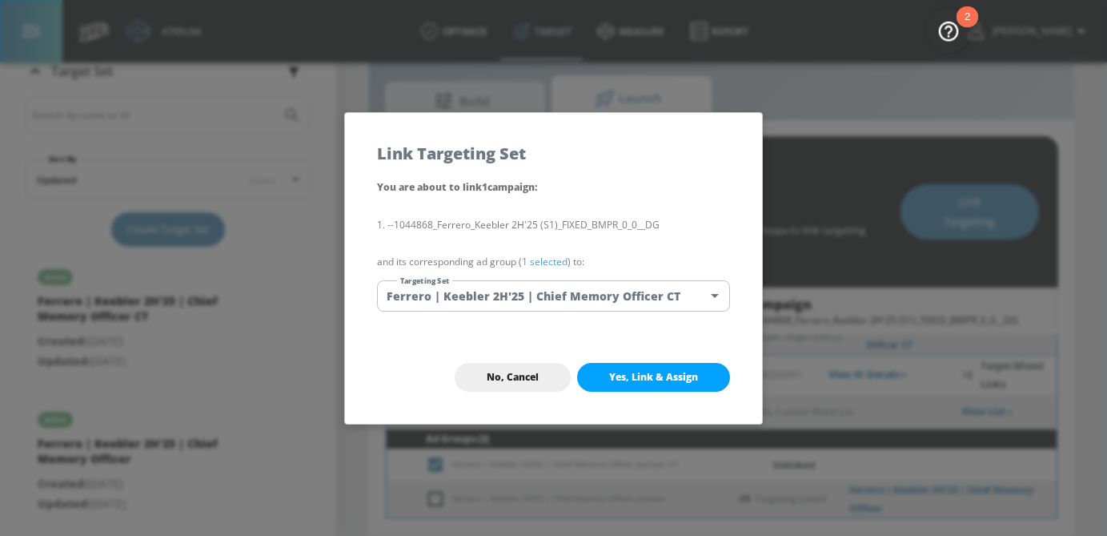
click at [556, 262] on link "1 selected" at bounding box center [545, 262] width 46 height 14
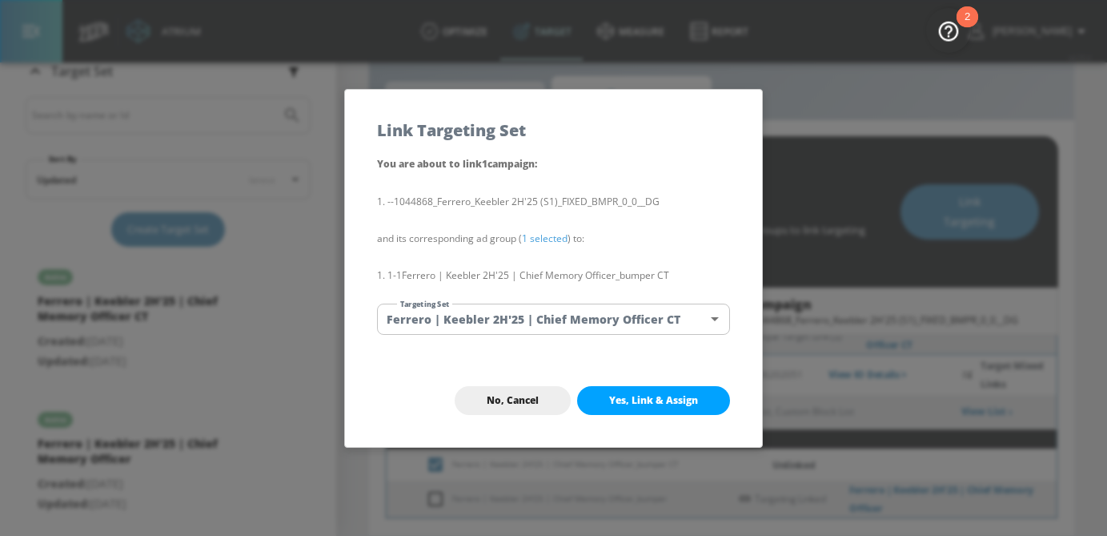
click at [647, 405] on span "Yes, Link & Assign" at bounding box center [653, 400] width 89 height 13
checkbox input "false"
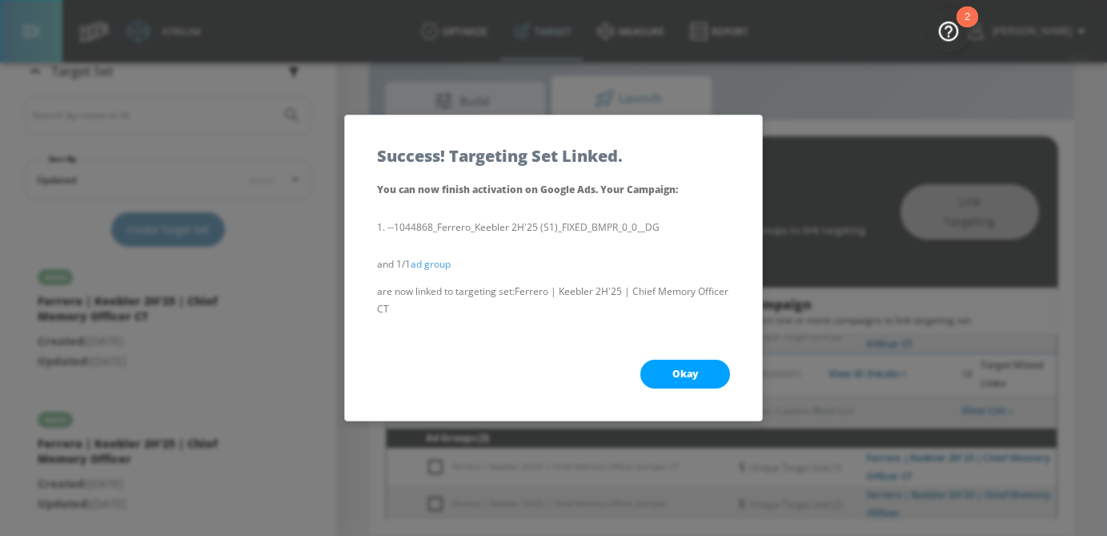
click at [688, 377] on span "Okay" at bounding box center [685, 373] width 26 height 13
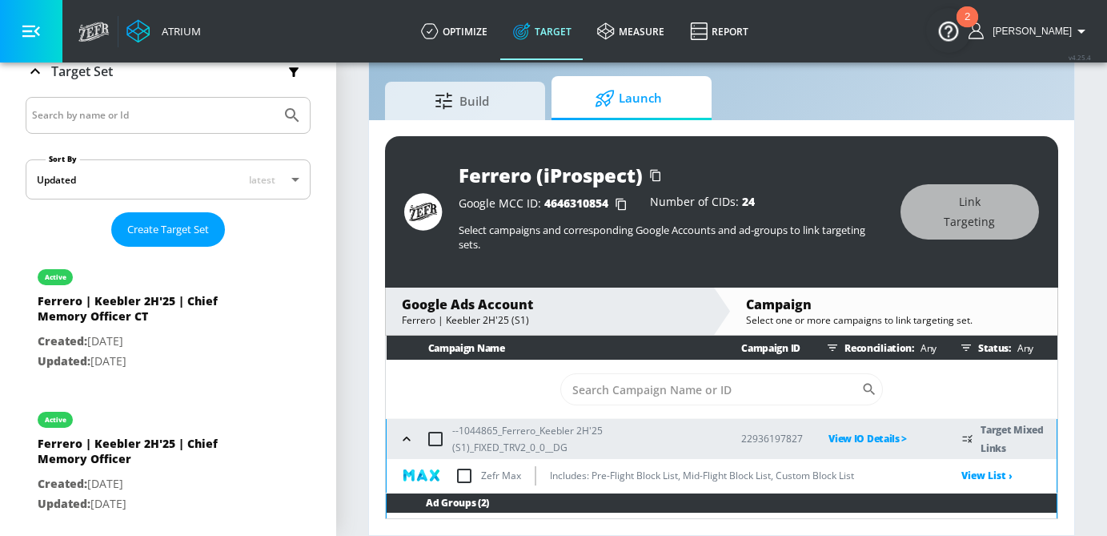
scroll to position [51, 0]
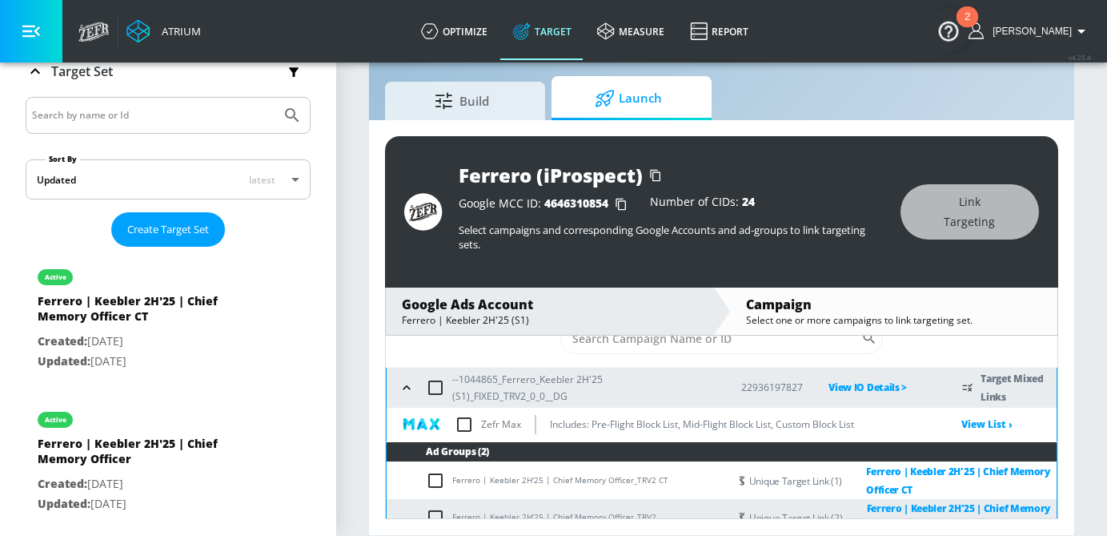
click at [463, 431] on input "checkbox" at bounding box center [464, 424] width 34 height 34
checkbox input "true"
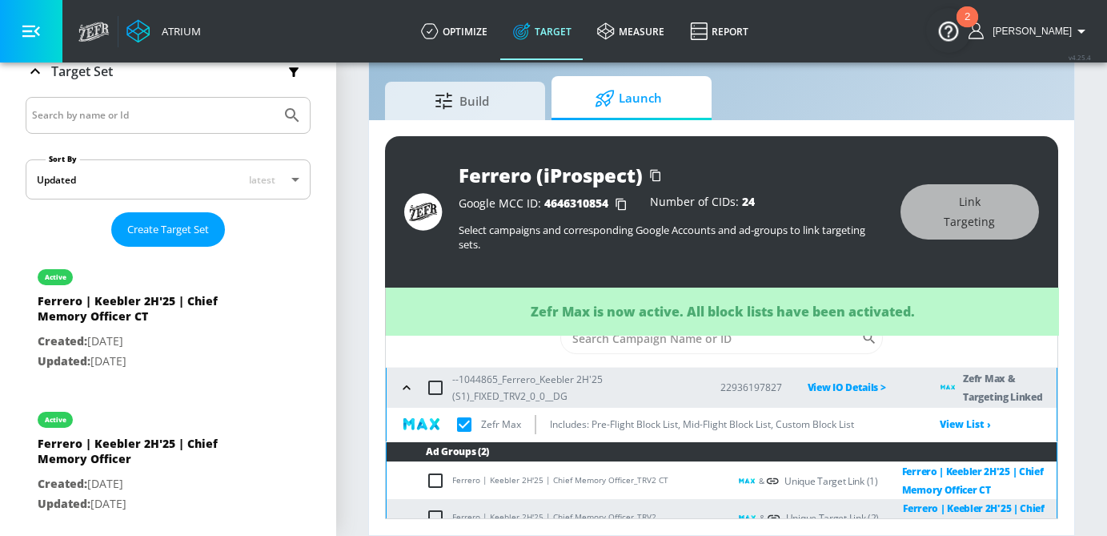
click at [411, 387] on icon "button" at bounding box center [407, 387] width 16 height 16
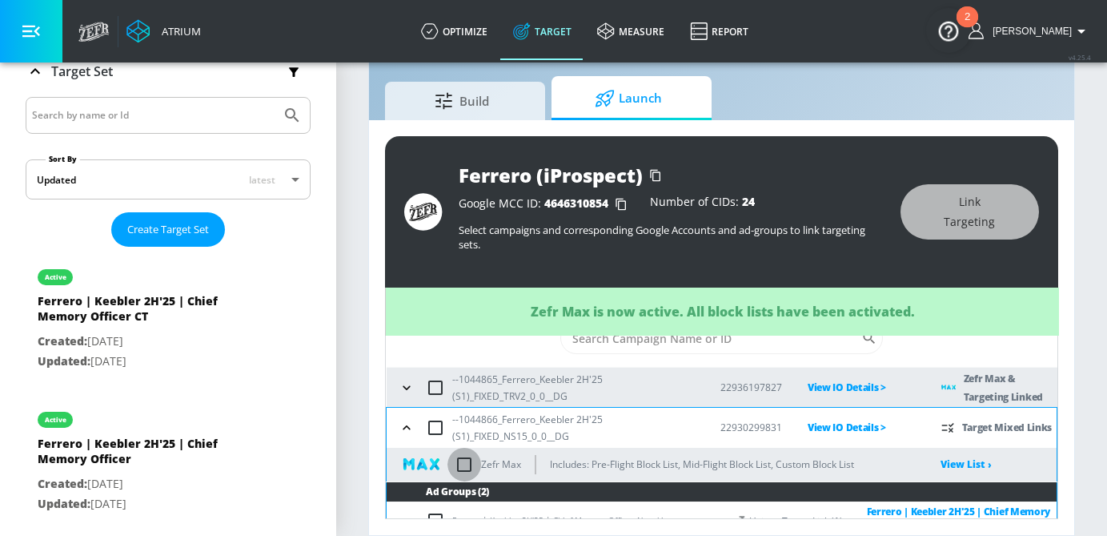
click at [463, 465] on input "checkbox" at bounding box center [464, 464] width 34 height 34
checkbox input "true"
click at [400, 431] on icon "button" at bounding box center [407, 427] width 16 height 16
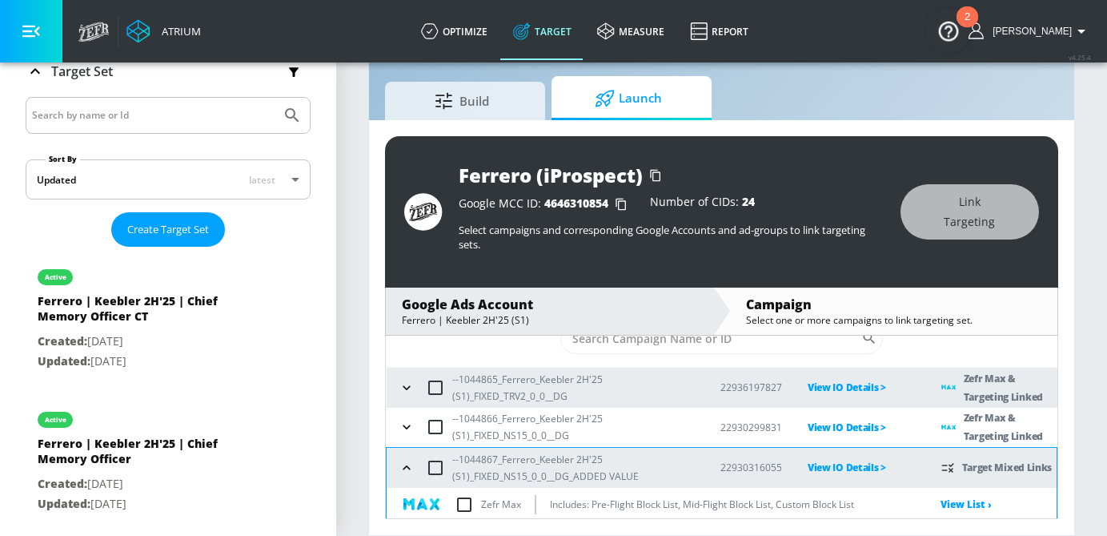
click at [468, 504] on input "checkbox" at bounding box center [464, 504] width 34 height 34
checkbox input "true"
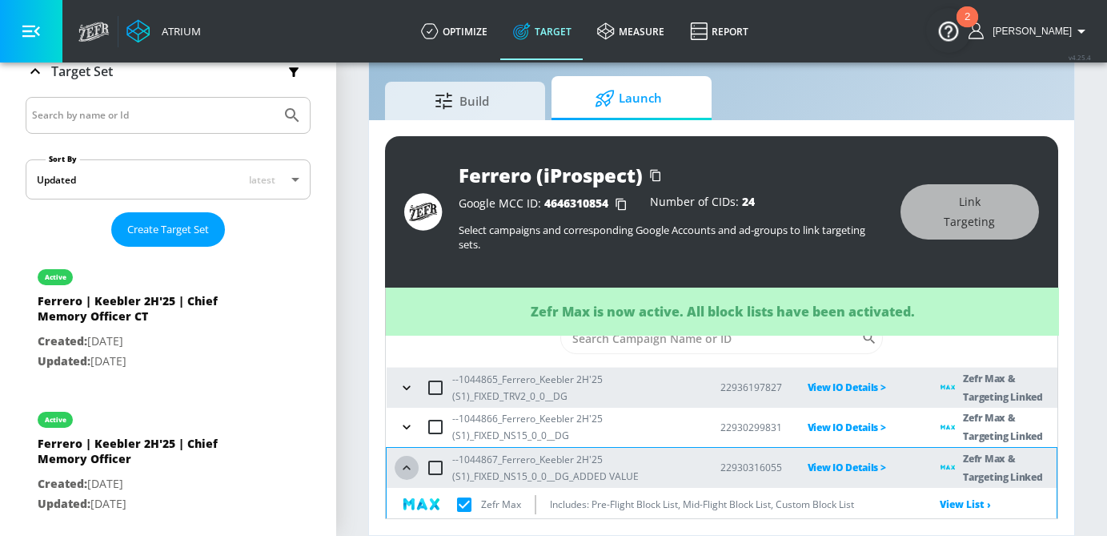
click at [405, 458] on button "button" at bounding box center [407, 467] width 24 height 24
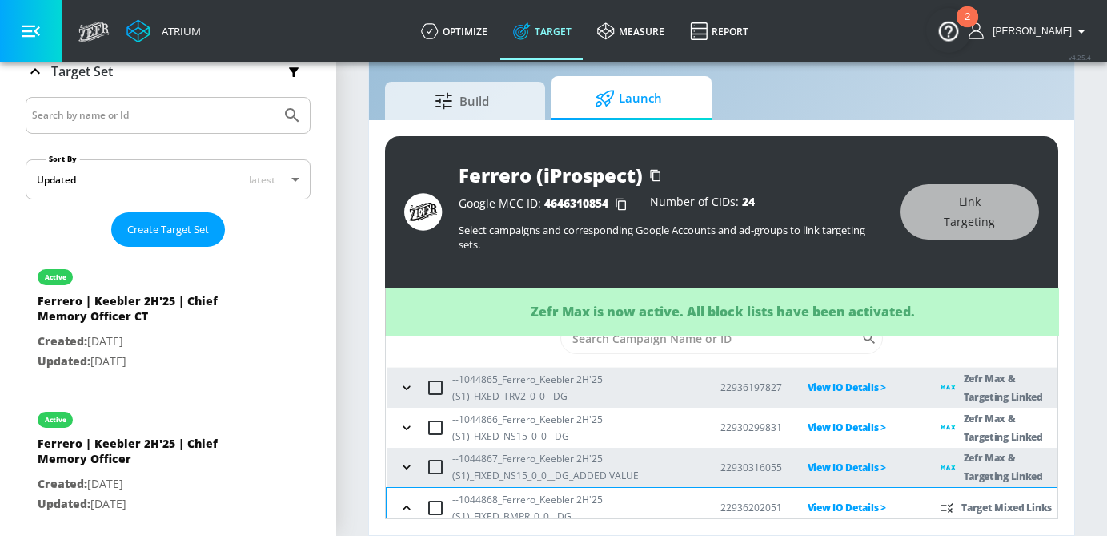
scroll to position [161, 0]
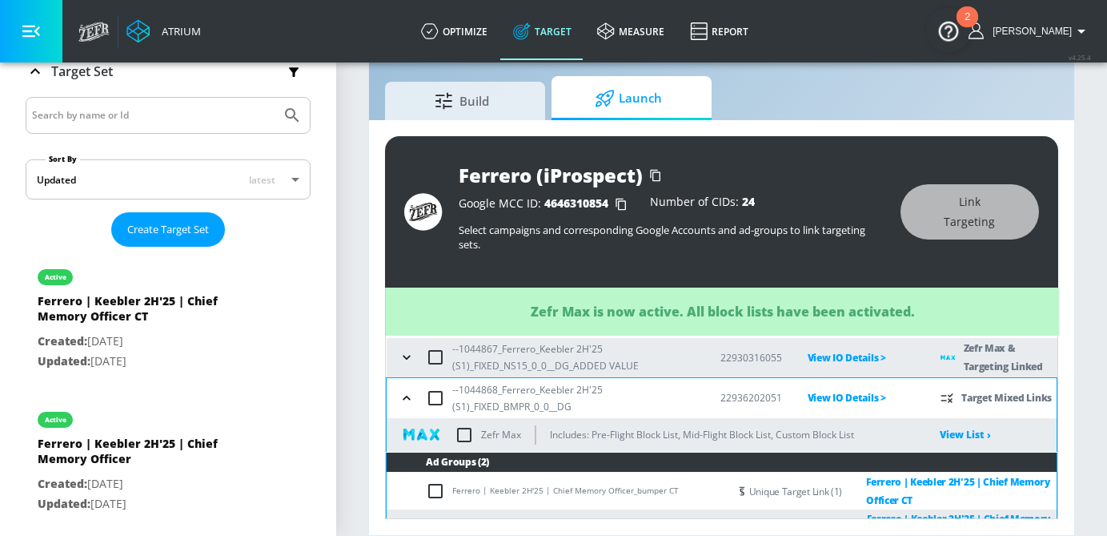
click at [471, 439] on input "checkbox" at bounding box center [464, 435] width 34 height 34
checkbox input "true"
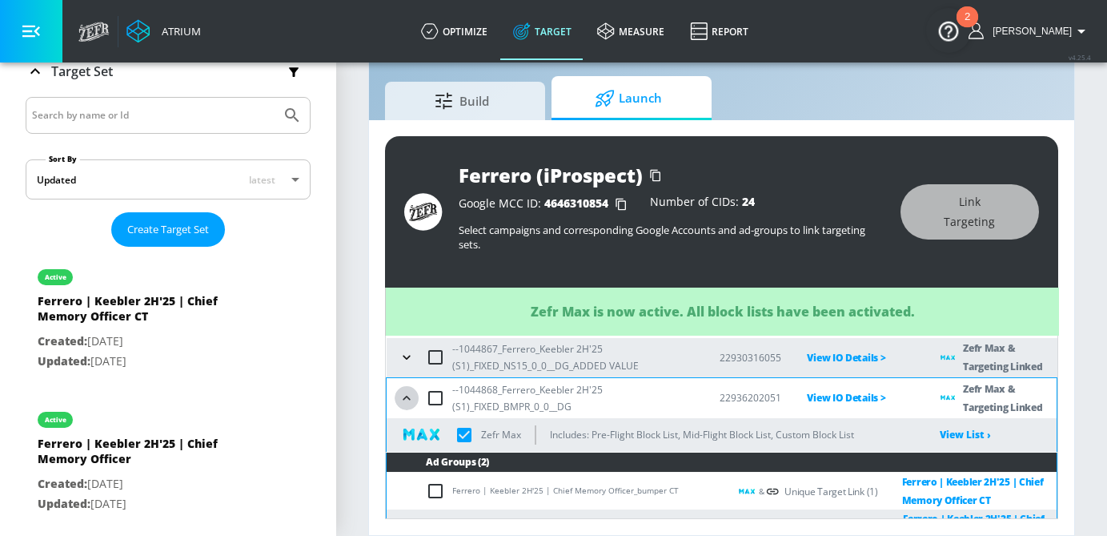
click at [406, 402] on icon "button" at bounding box center [407, 398] width 16 height 16
